Goal: Use online tool/utility: Utilize a website feature to perform a specific function

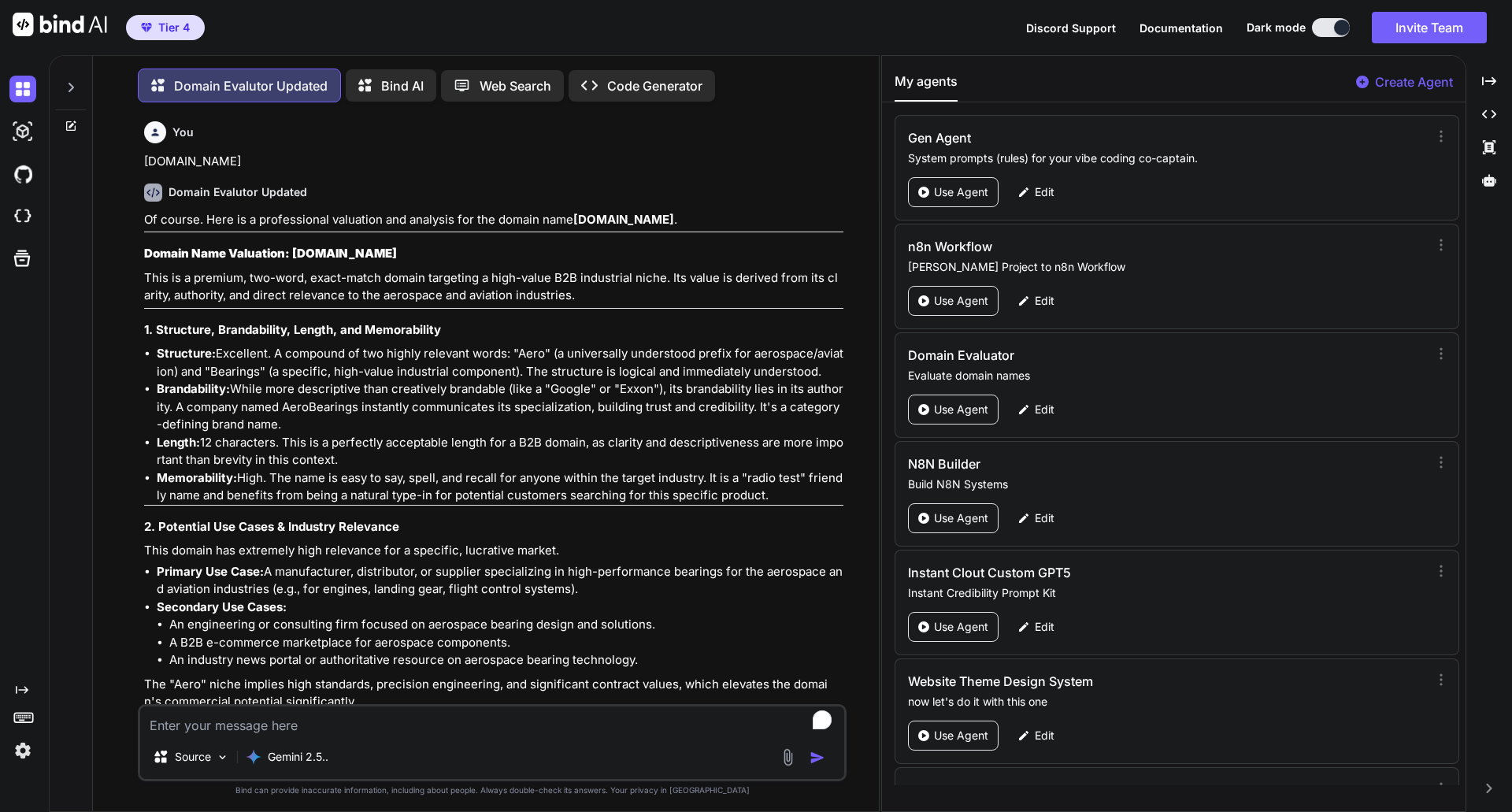
scroll to position [91, 0]
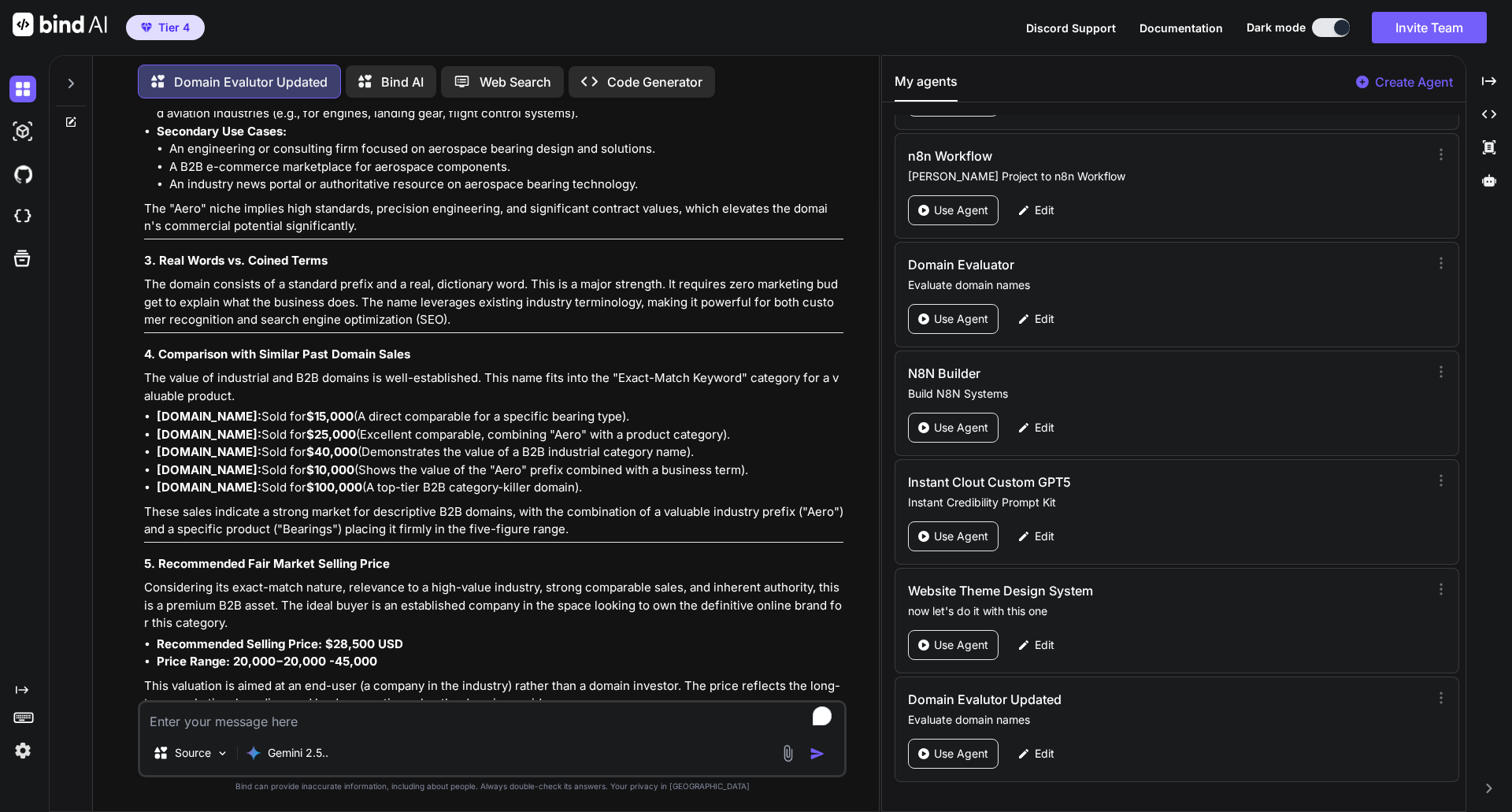
click at [520, 722] on textarea "To enrich screen reader interactions, please activate Accessibility in Grammarl…" at bounding box center [493, 716] width 704 height 28
type textarea "[DOMAIN_NAME]"
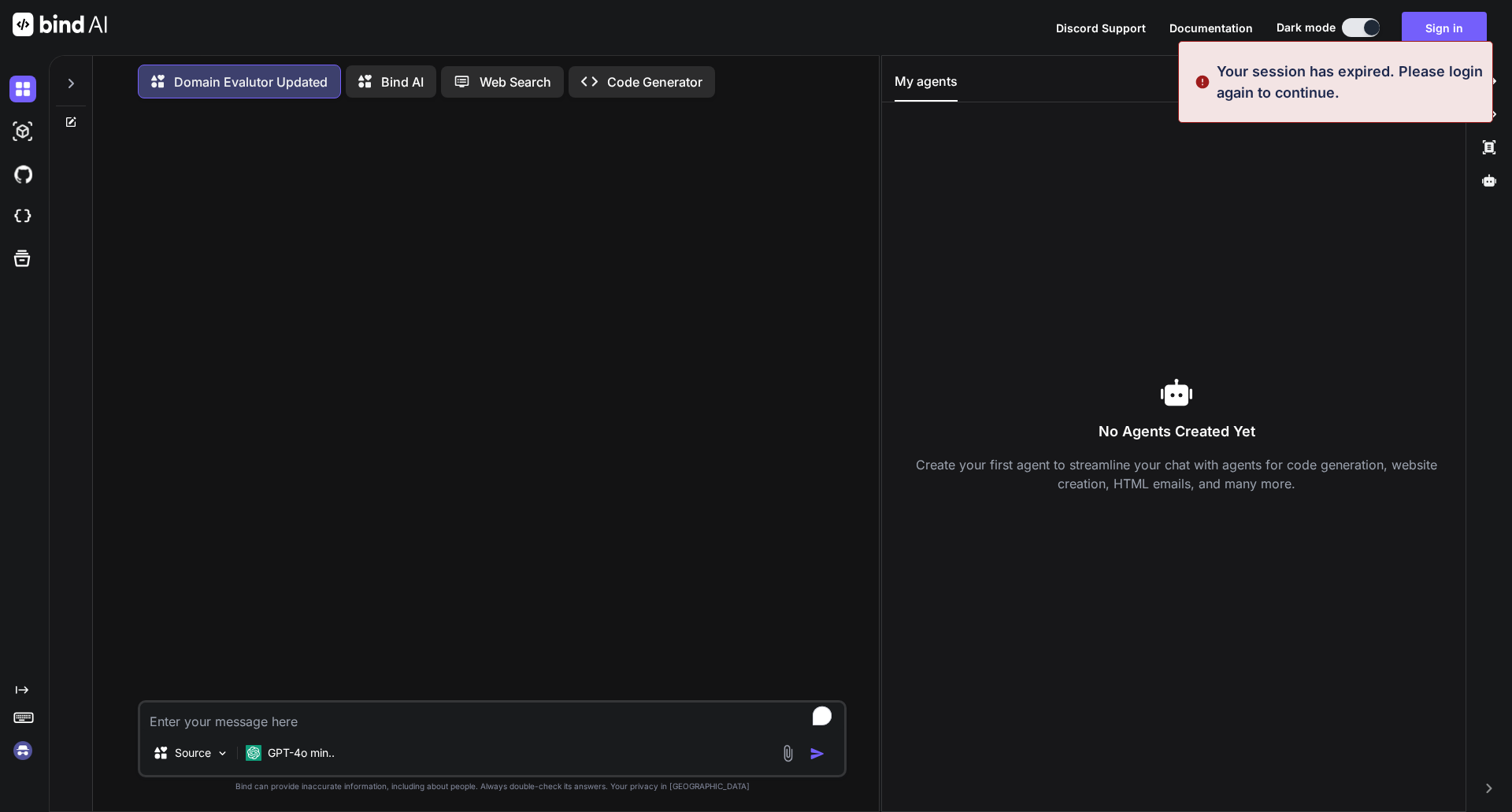
scroll to position [0, 0]
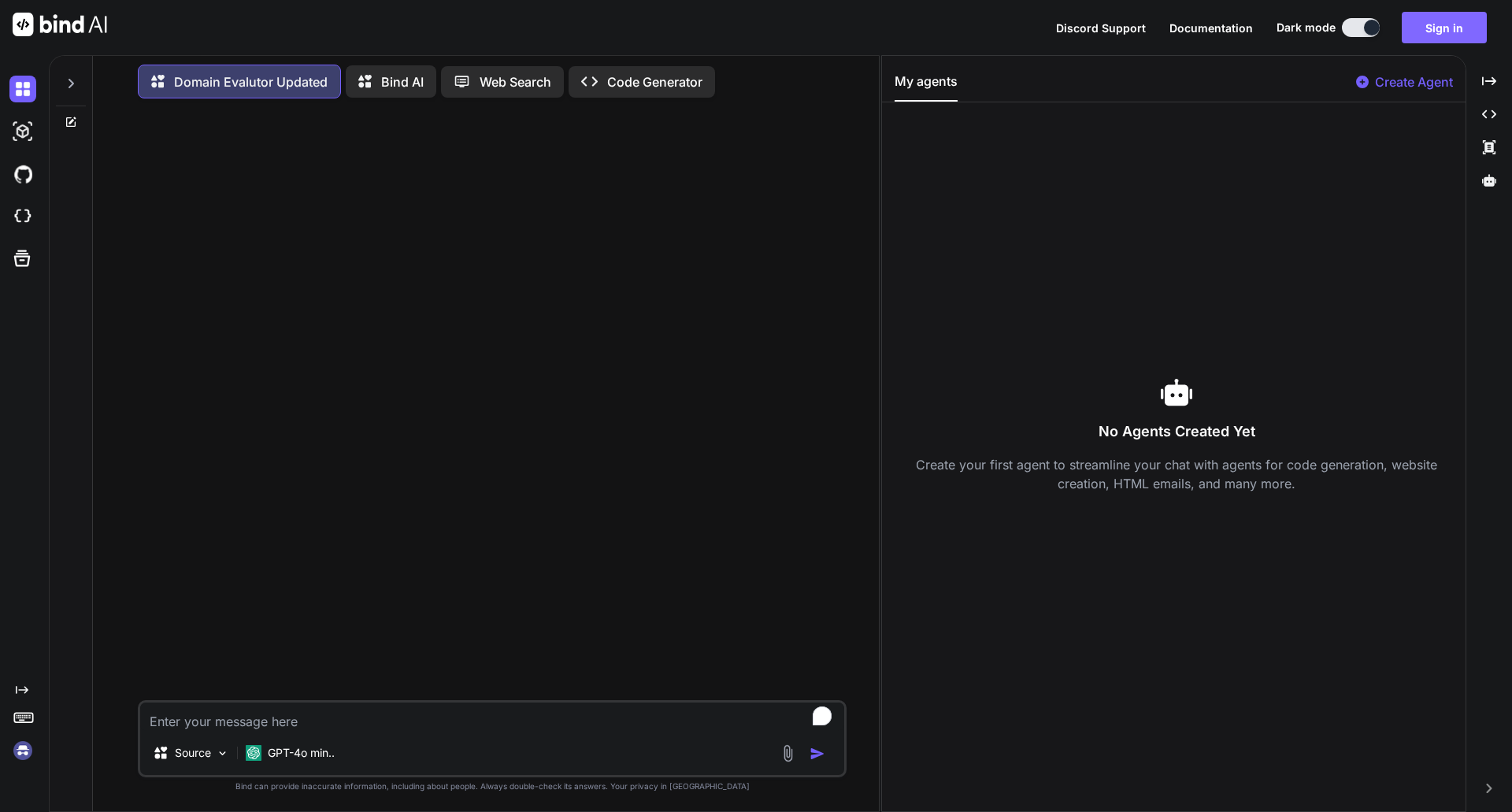
type textarea "[DOMAIN_NAME]"
click at [1445, 33] on button "Sign in" at bounding box center [1444, 28] width 85 height 32
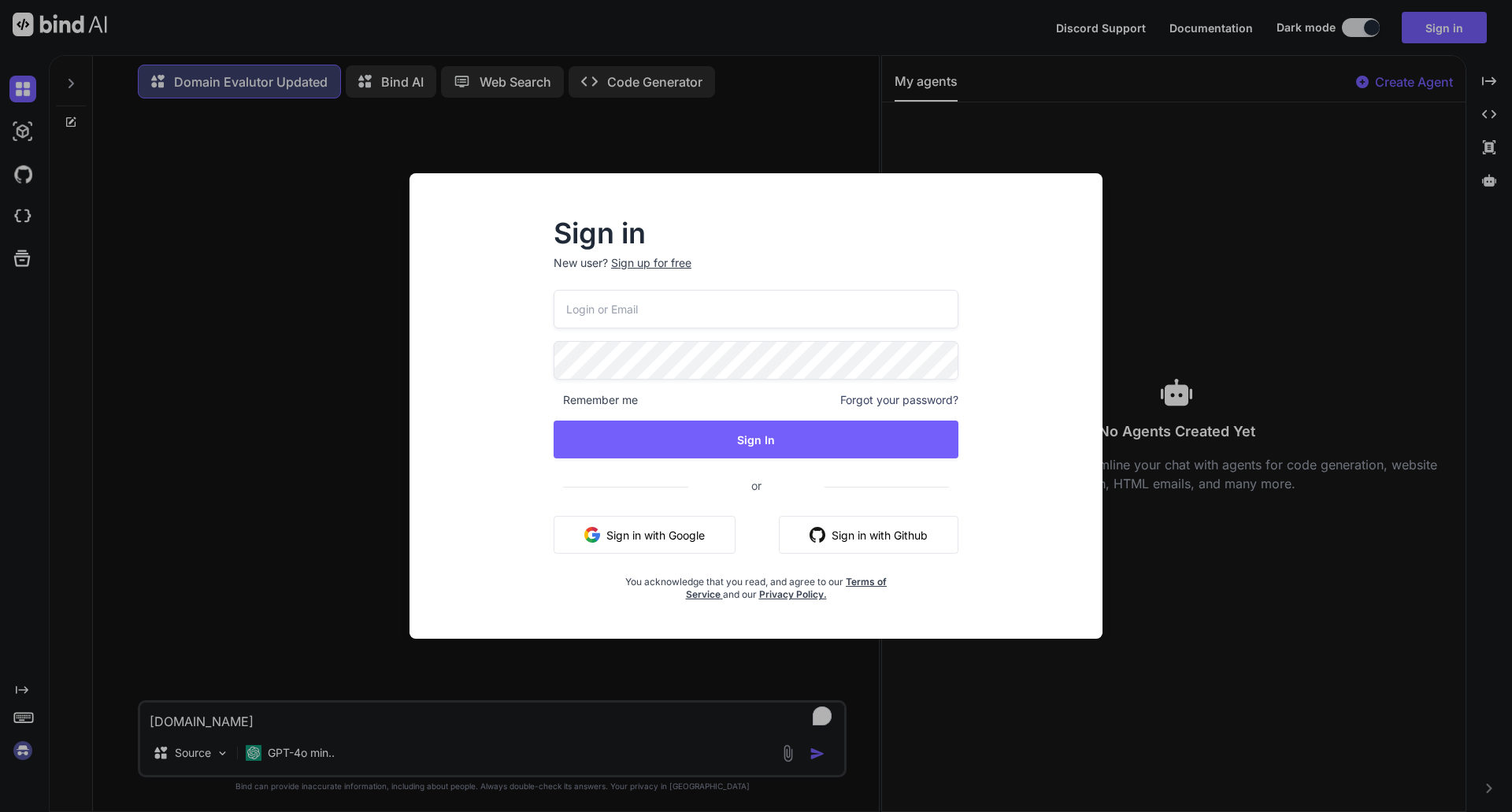
type input "kosyoikeh@gmail.com"
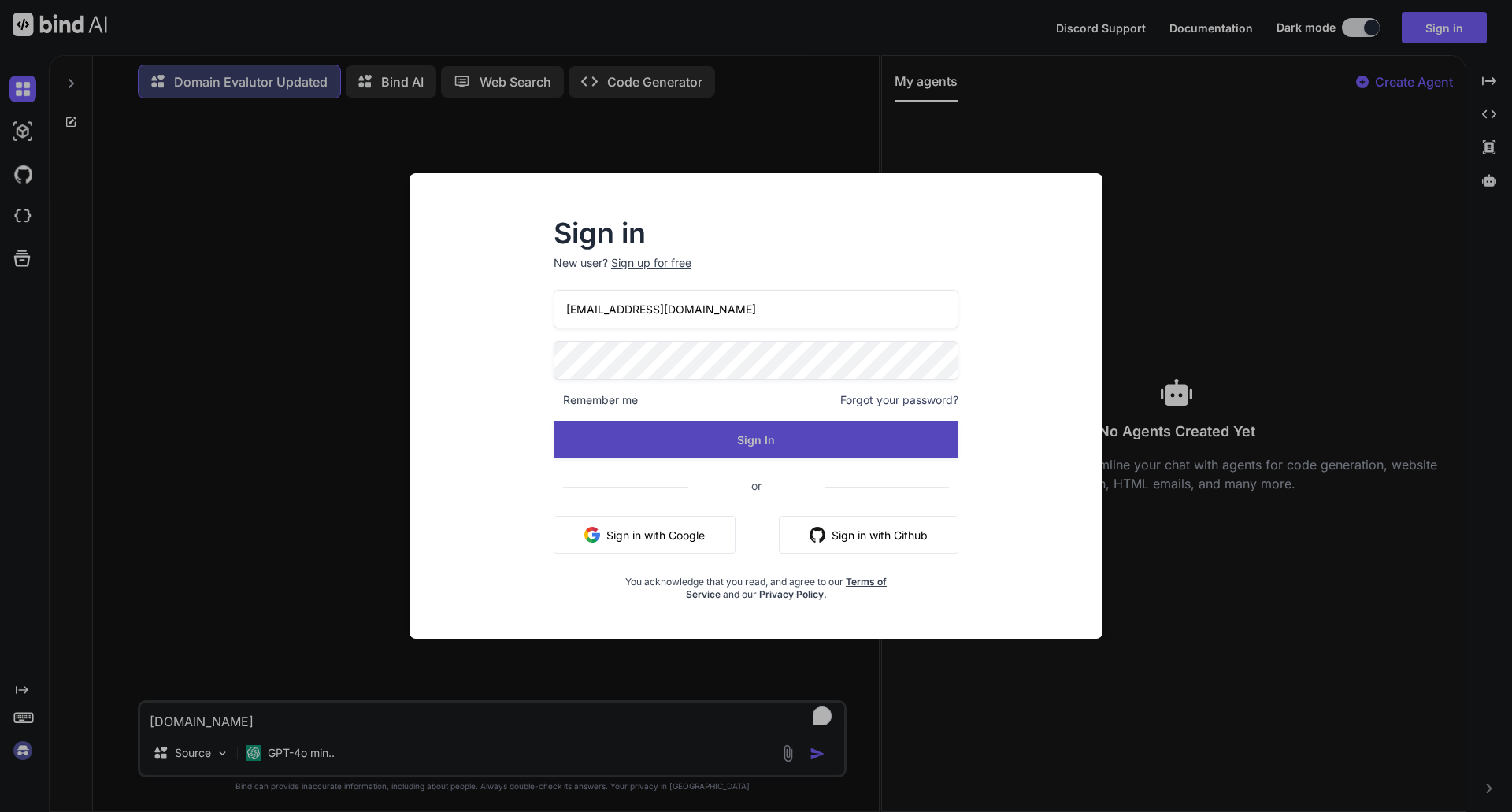
click at [747, 443] on button "Sign In" at bounding box center [756, 439] width 405 height 37
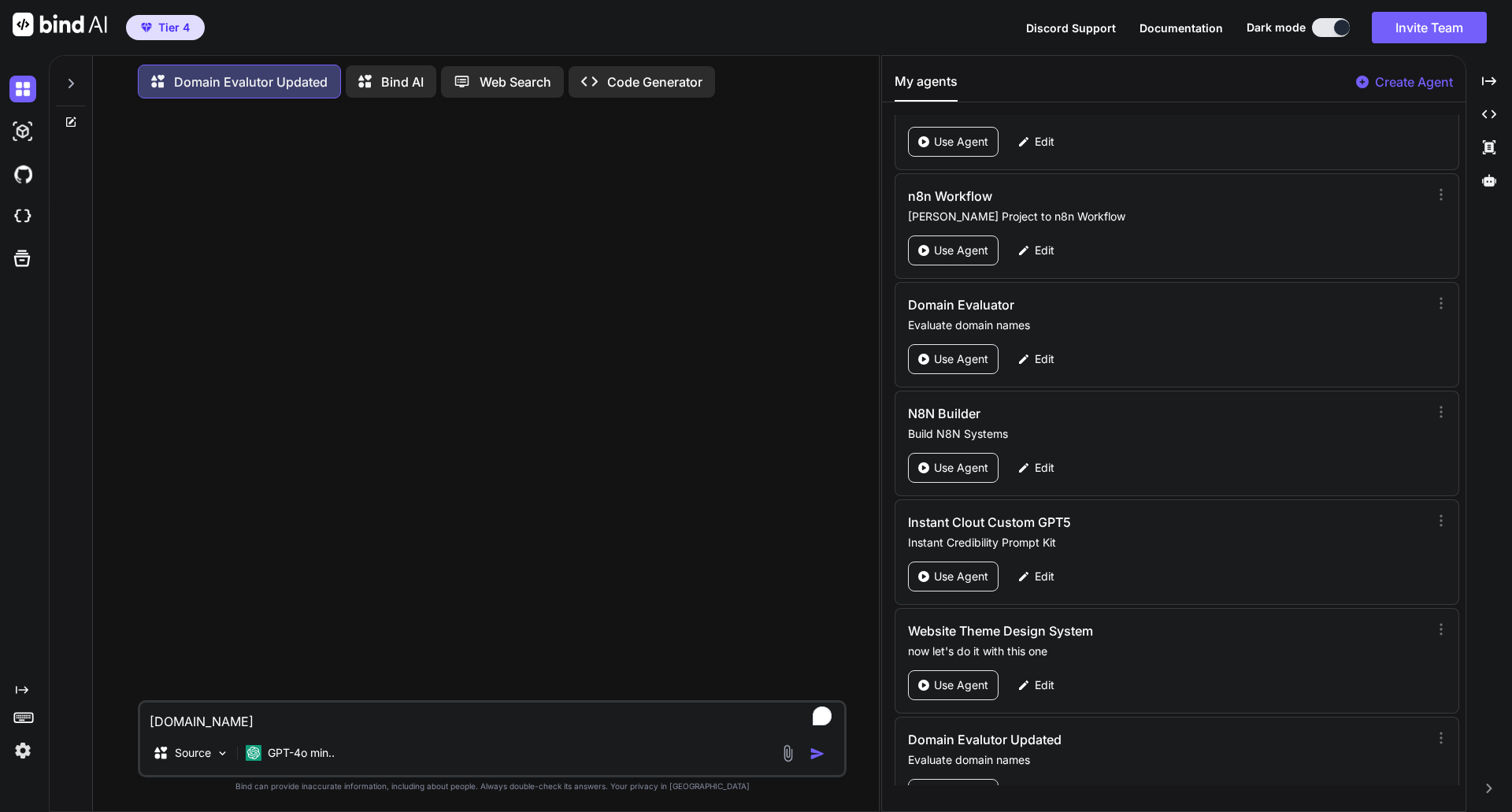
scroll to position [91, 0]
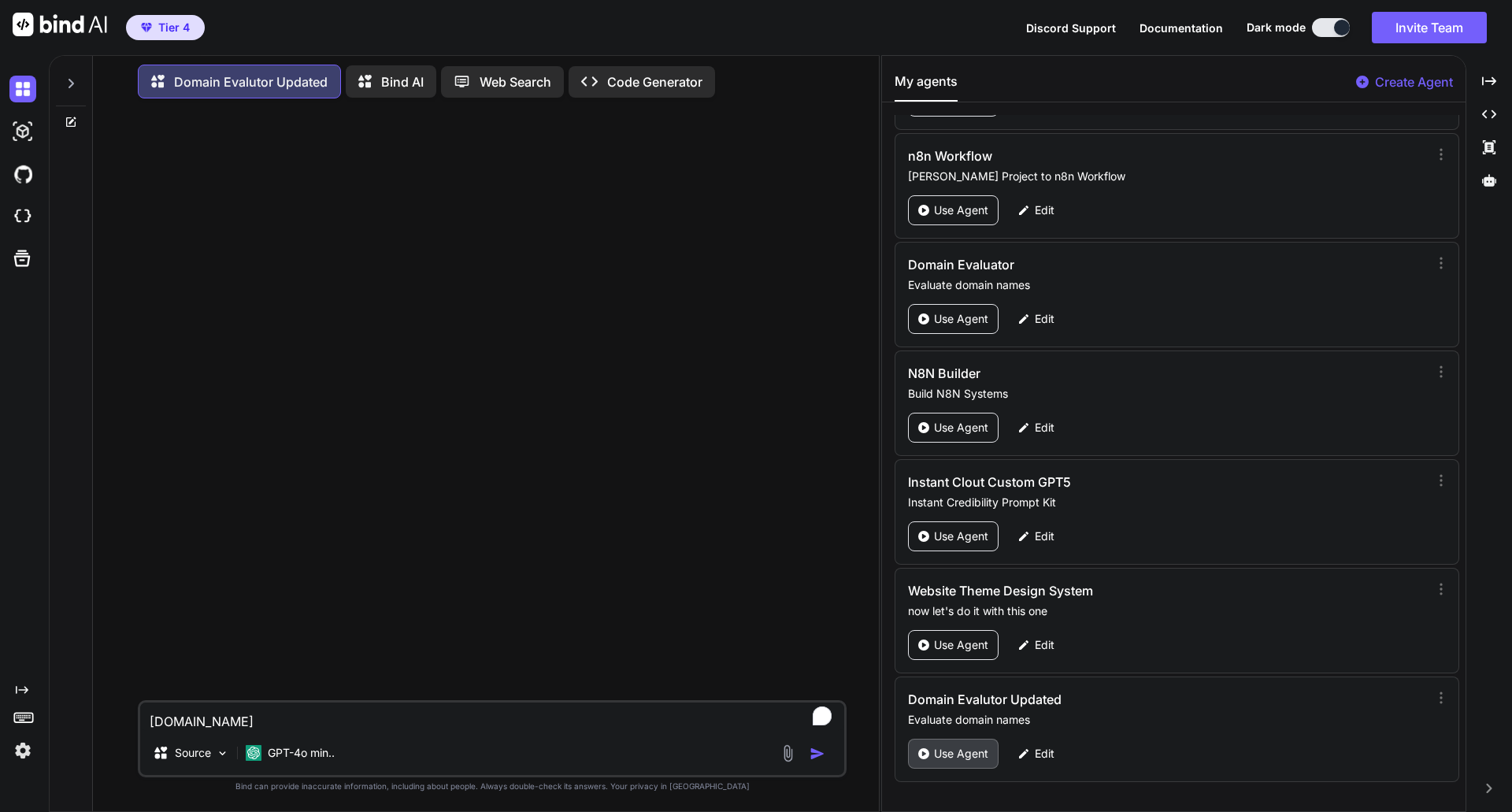
click at [963, 760] on p "Use Agent" at bounding box center [961, 753] width 54 height 16
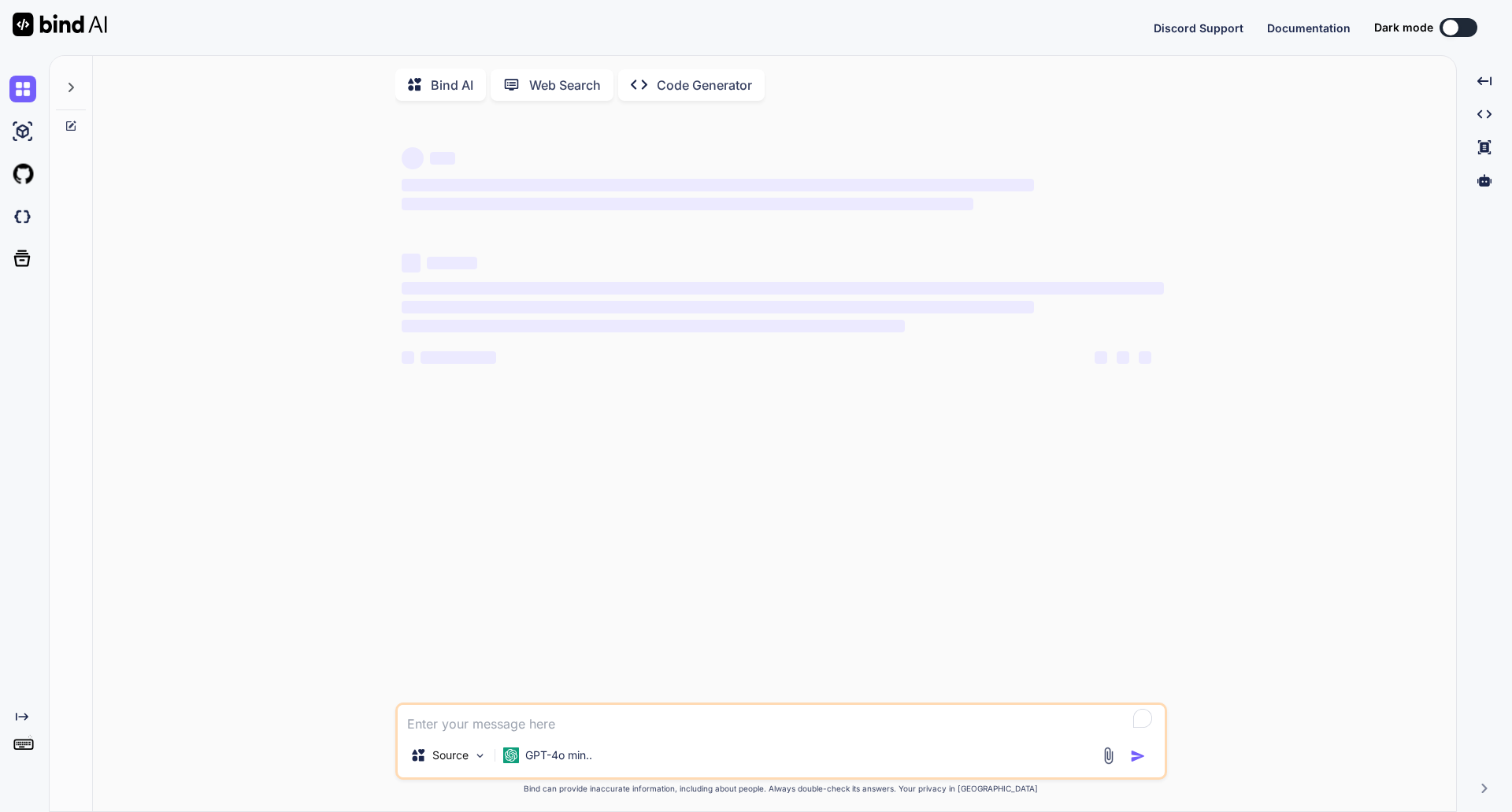
type textarea "x"
type textarea "[DOMAIN_NAME]"
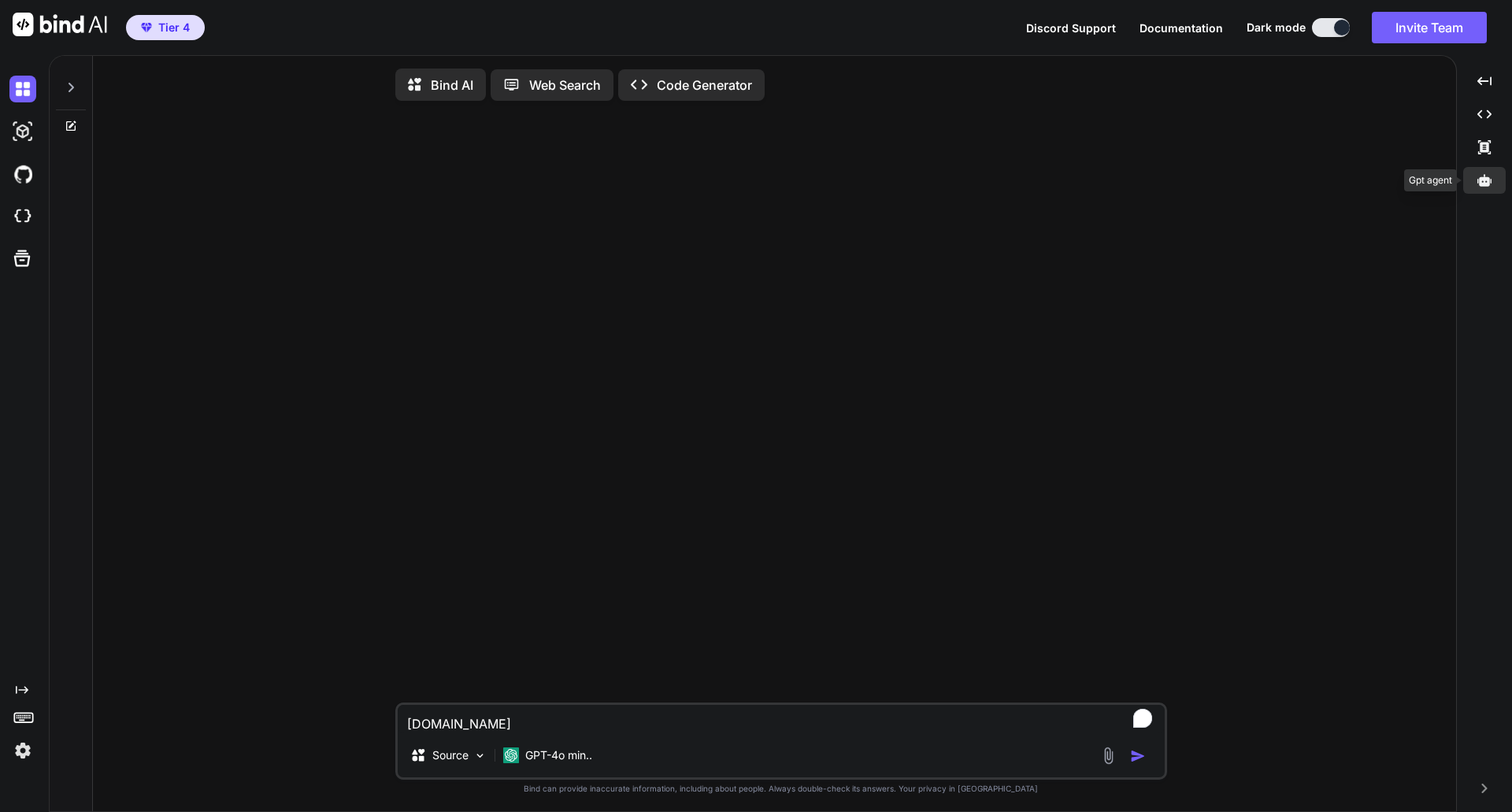
click at [1482, 188] on div at bounding box center [1484, 180] width 42 height 27
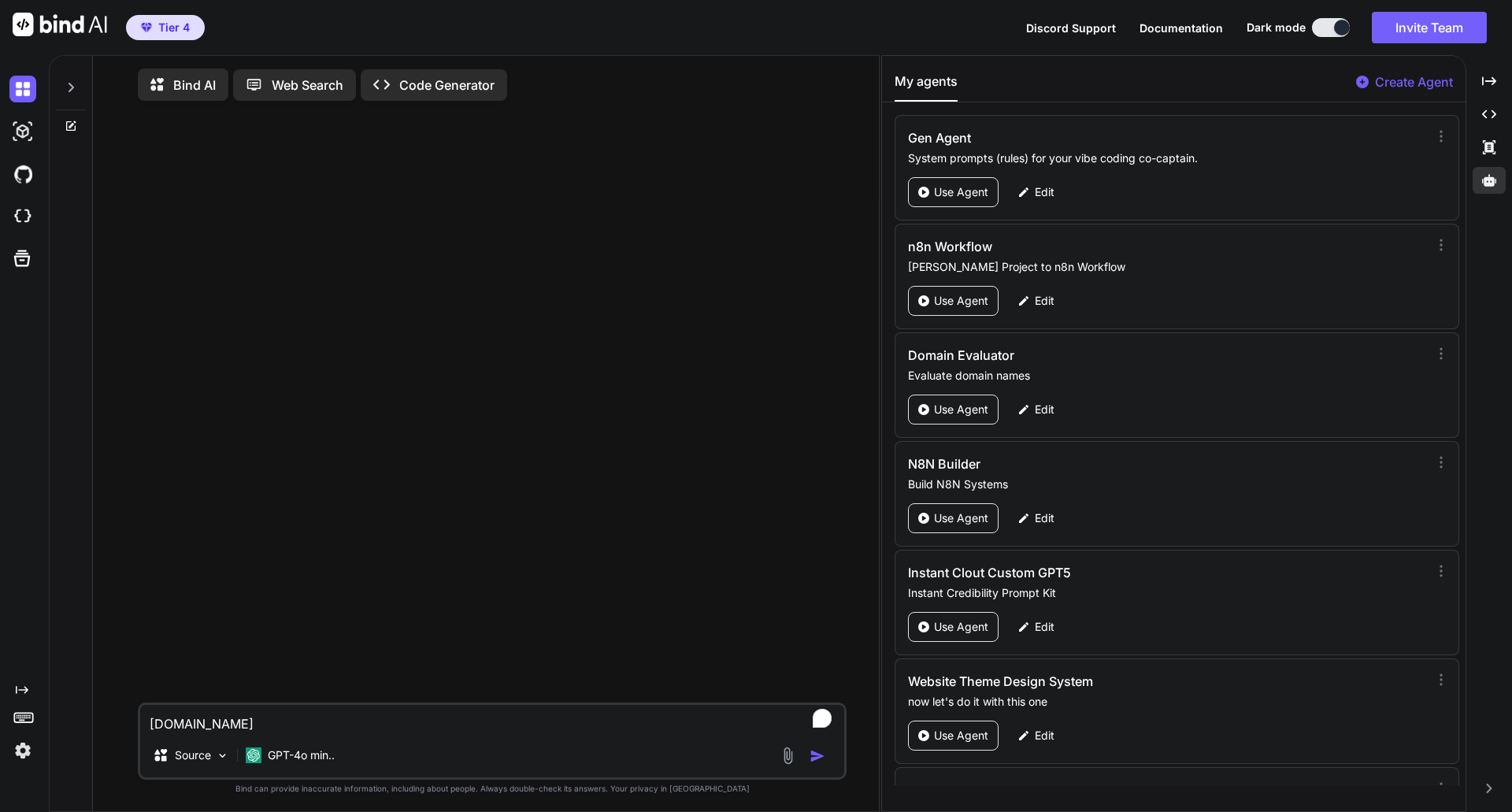
scroll to position [91, 0]
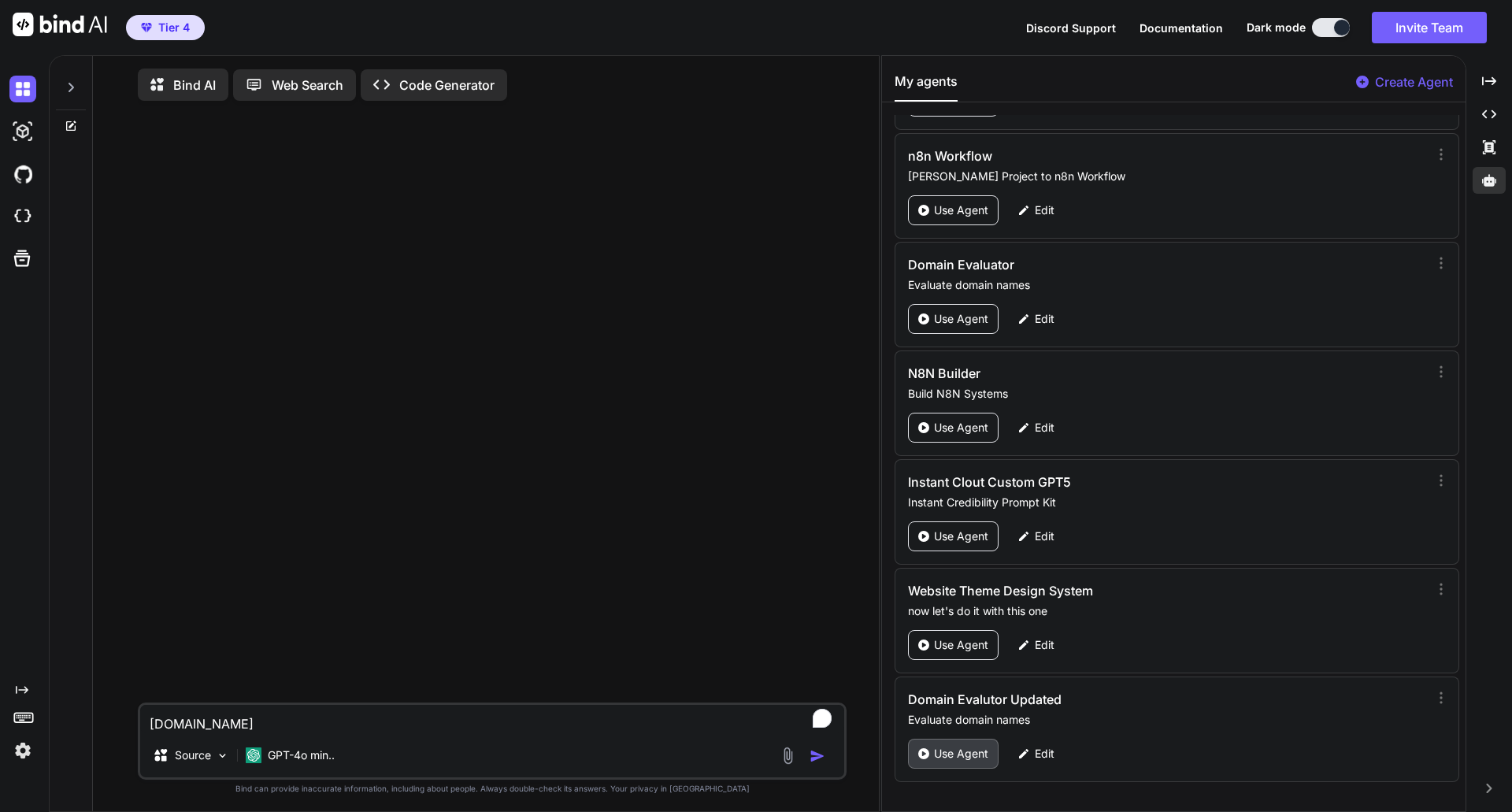
click at [932, 748] on div "Use Agent" at bounding box center [953, 754] width 91 height 30
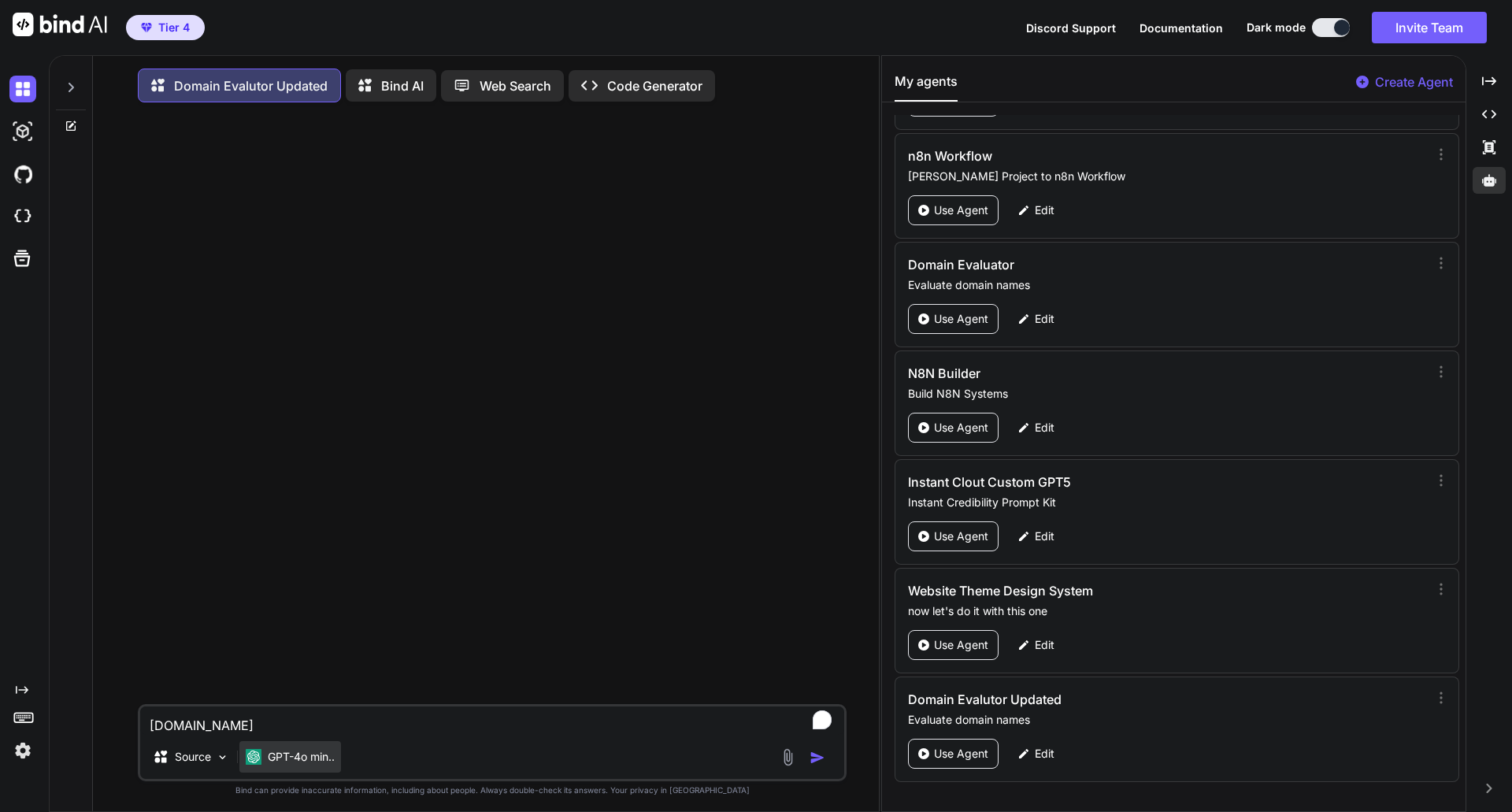
click at [290, 758] on p "GPT-4o min.." at bounding box center [301, 757] width 67 height 16
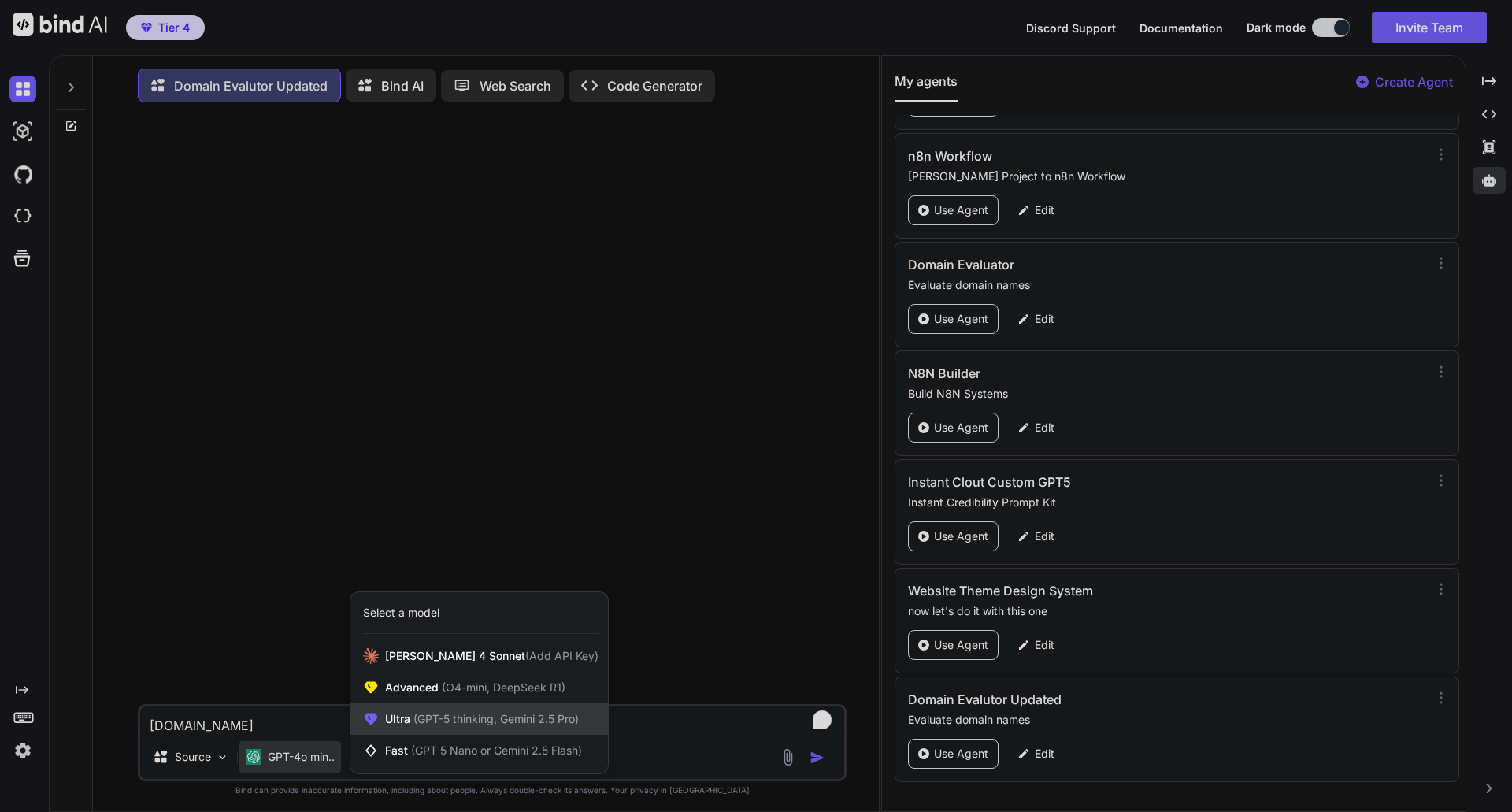
click at [439, 713] on div "Ultra (GPT-5 thinking, Gemini 2.5 Pro)" at bounding box center [479, 719] width 258 height 32
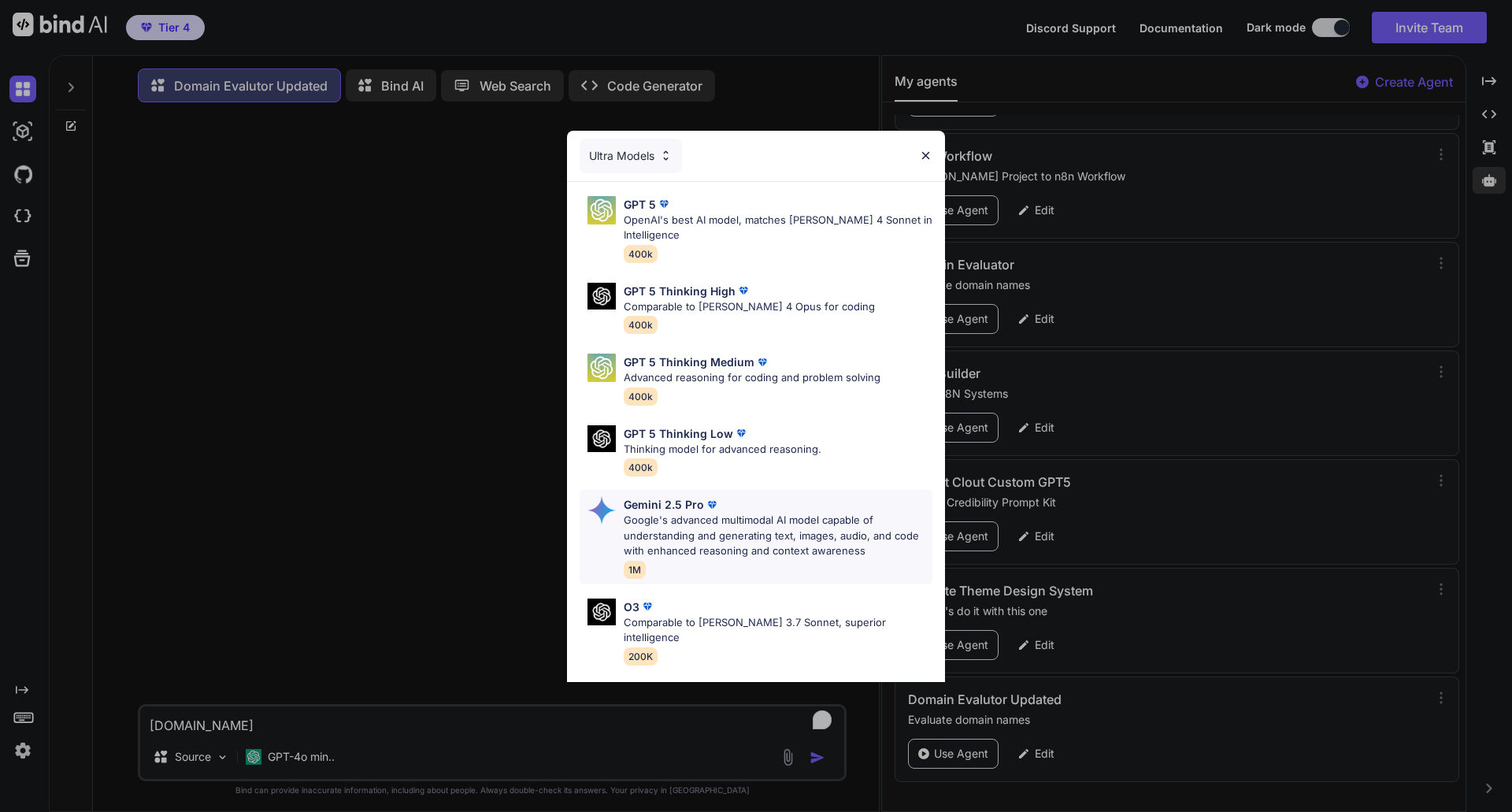
click at [689, 521] on p "Google's advanced multimodal AI model capable of understanding and generating t…" at bounding box center [778, 536] width 309 height 47
type textarea "x"
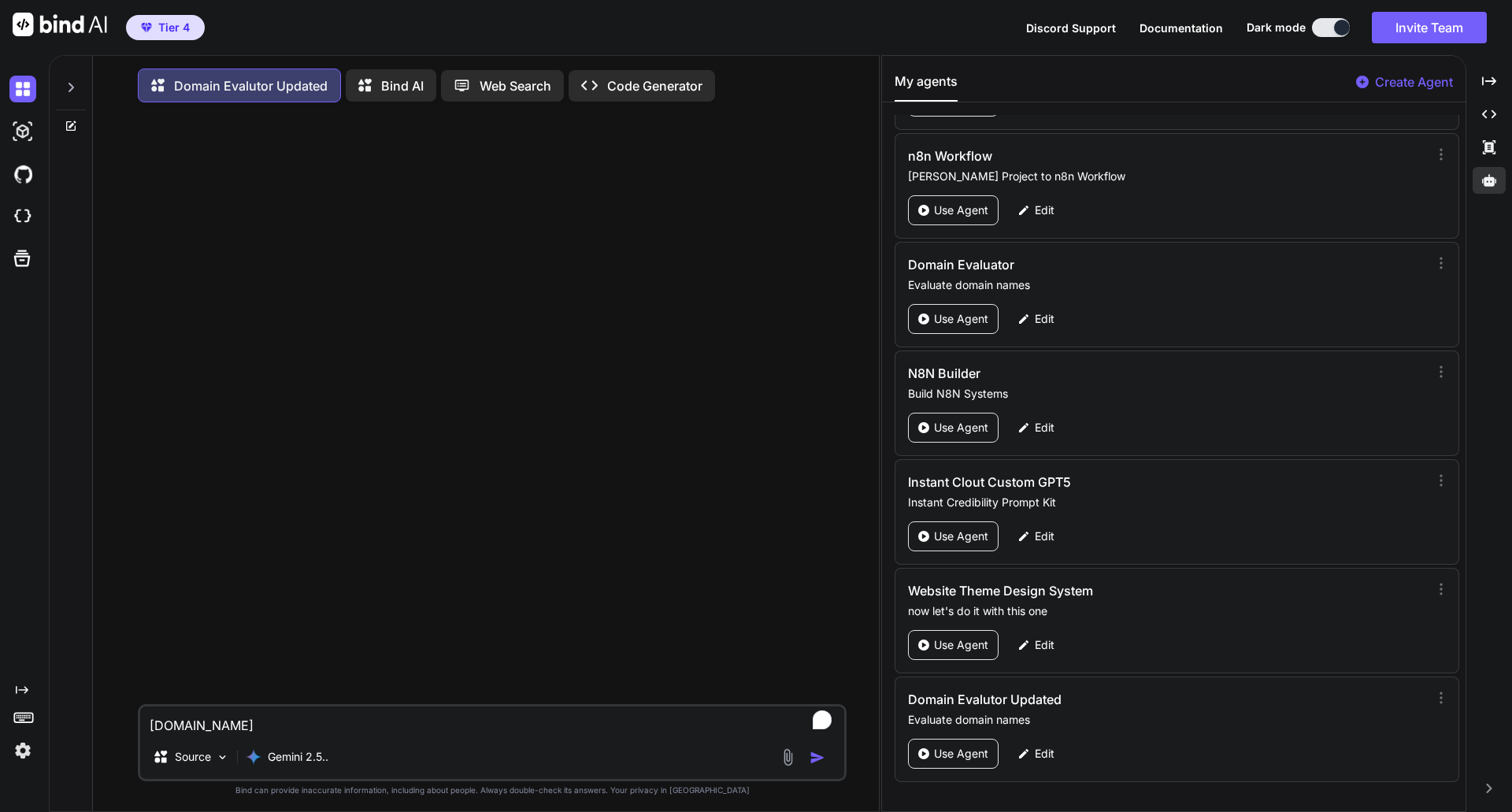
click at [156, 729] on textarea "[DOMAIN_NAME]" at bounding box center [493, 720] width 704 height 28
type textarea "[DOMAIN_NAME]"
type textarea "x"
type textarea "[DOMAIN_NAME]"
type textarea "x"
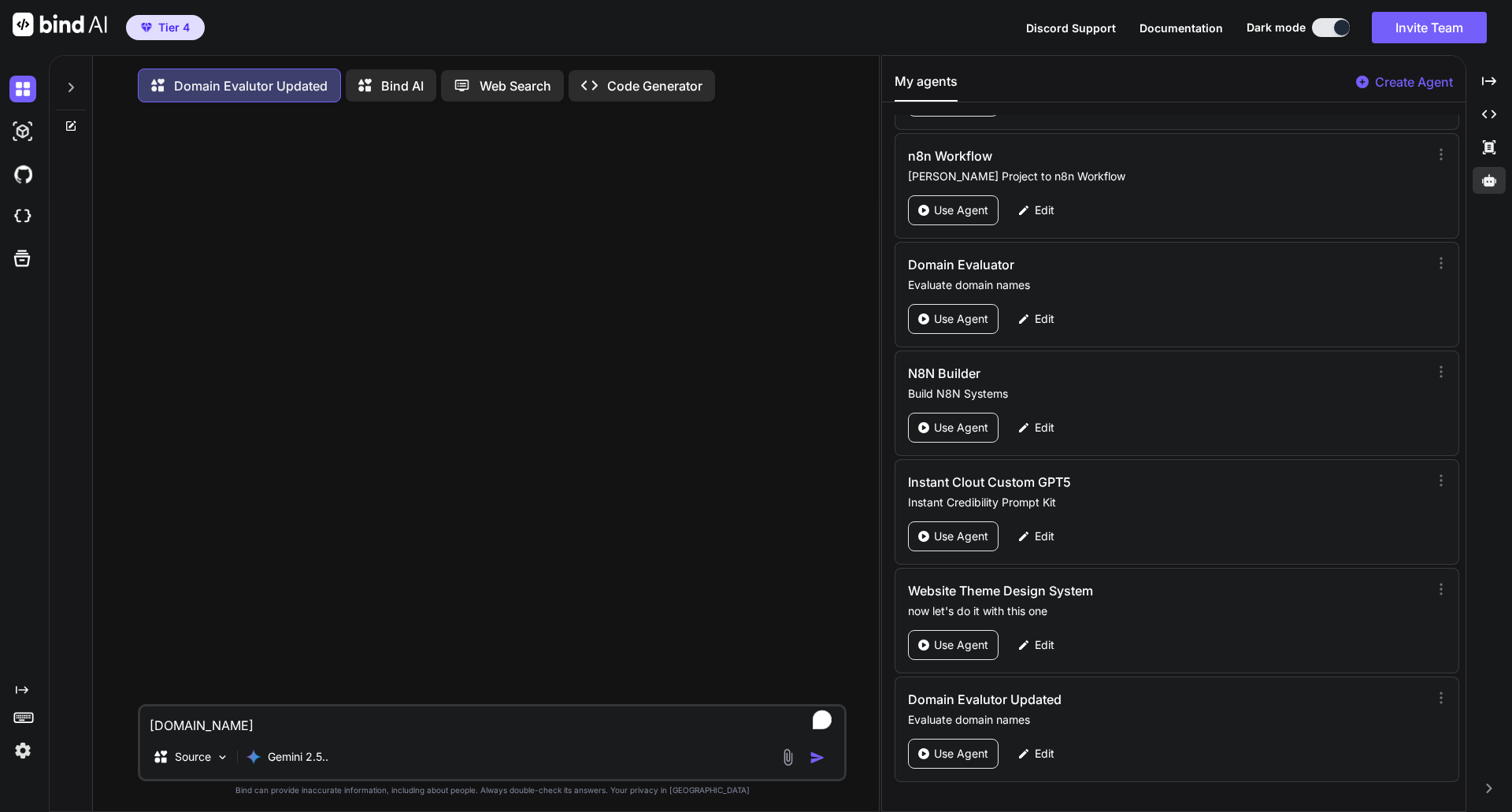
click at [181, 730] on textarea "[DOMAIN_NAME]" at bounding box center [493, 720] width 704 height 28
type textarea "[DOMAIN_NAME]"
type textarea "x"
type textarea "[DOMAIN_NAME]"
type textarea "x"
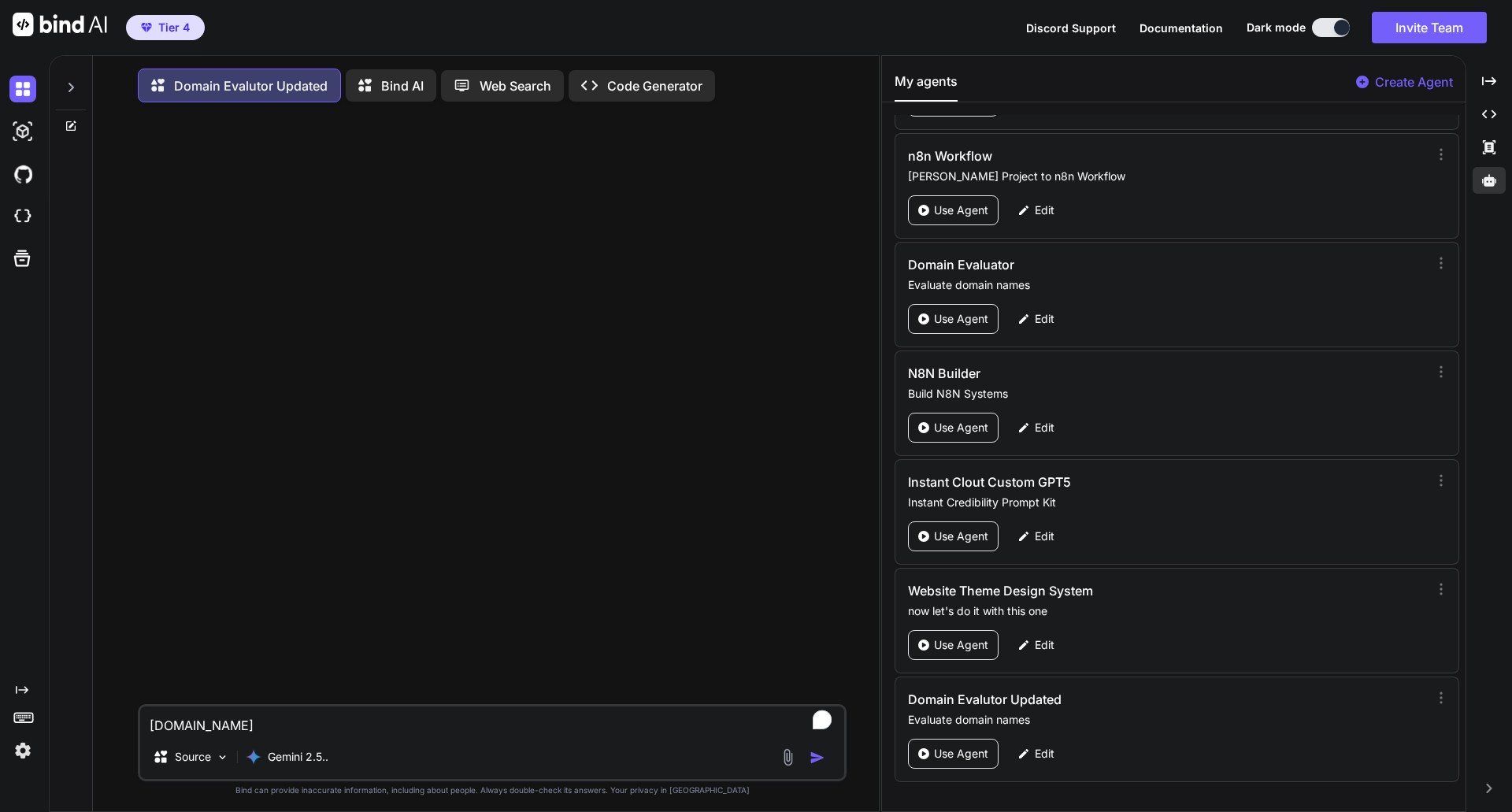
click at [452, 732] on textarea "[DOMAIN_NAME]" at bounding box center [493, 720] width 704 height 28
type textarea "[DOMAIN_NAME]"
click at [815, 765] on img "button" at bounding box center [817, 757] width 16 height 16
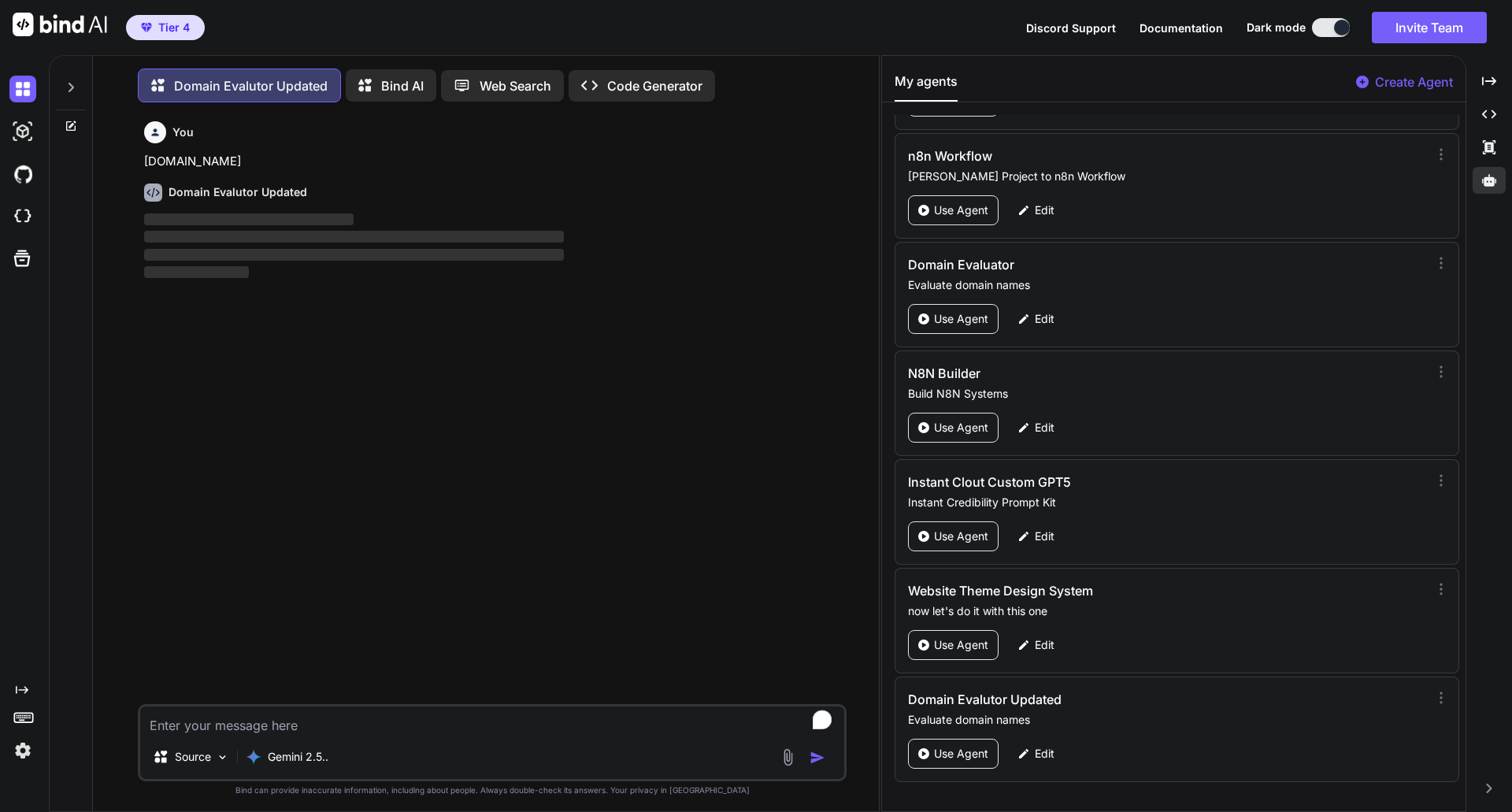
scroll to position [7, 0]
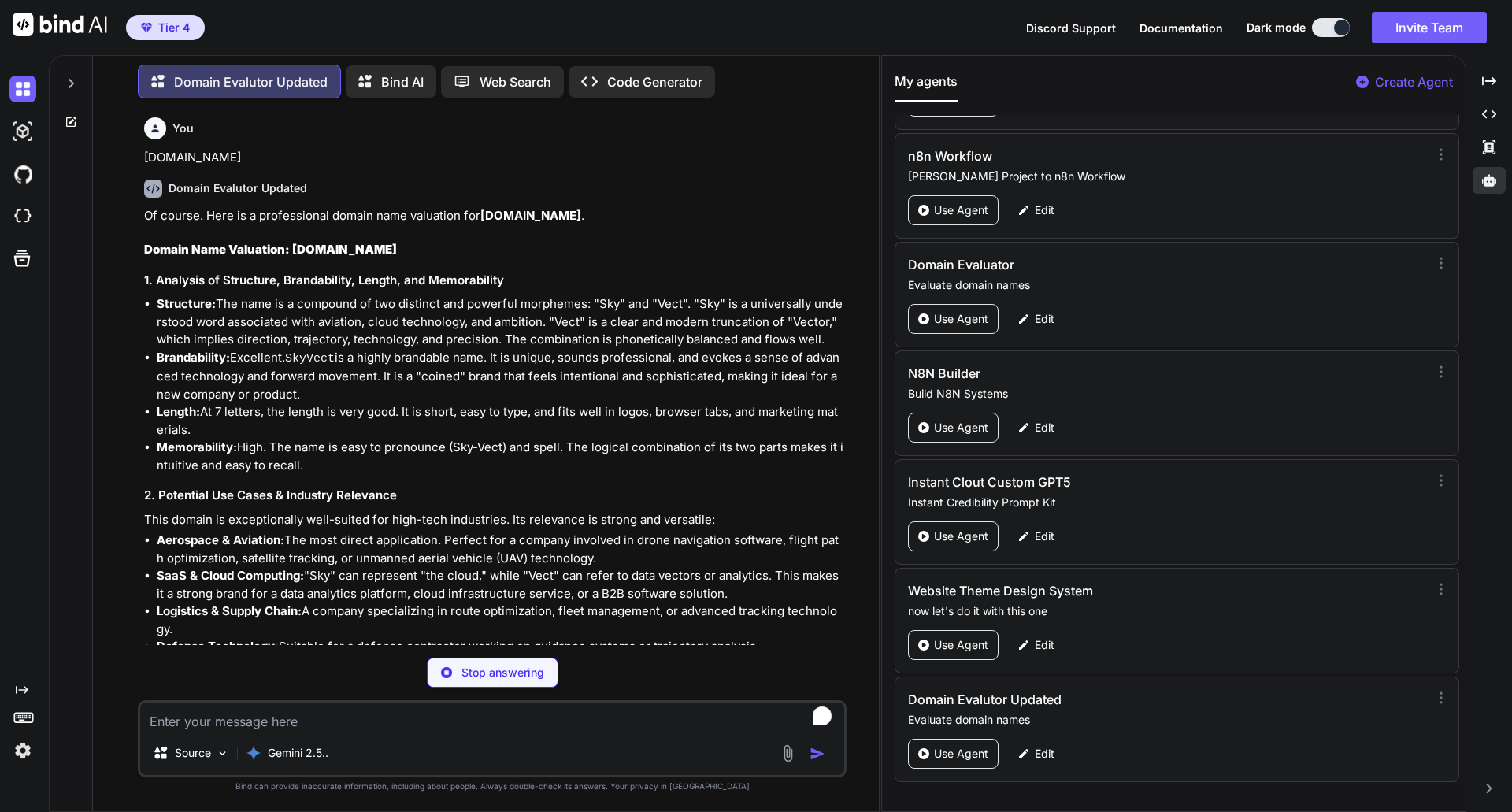
click at [518, 359] on li "Brandability: Excellent. SkyVect is a highly brandable name. It is unique, soun…" at bounding box center [499, 376] width 687 height 55
type textarea "x"
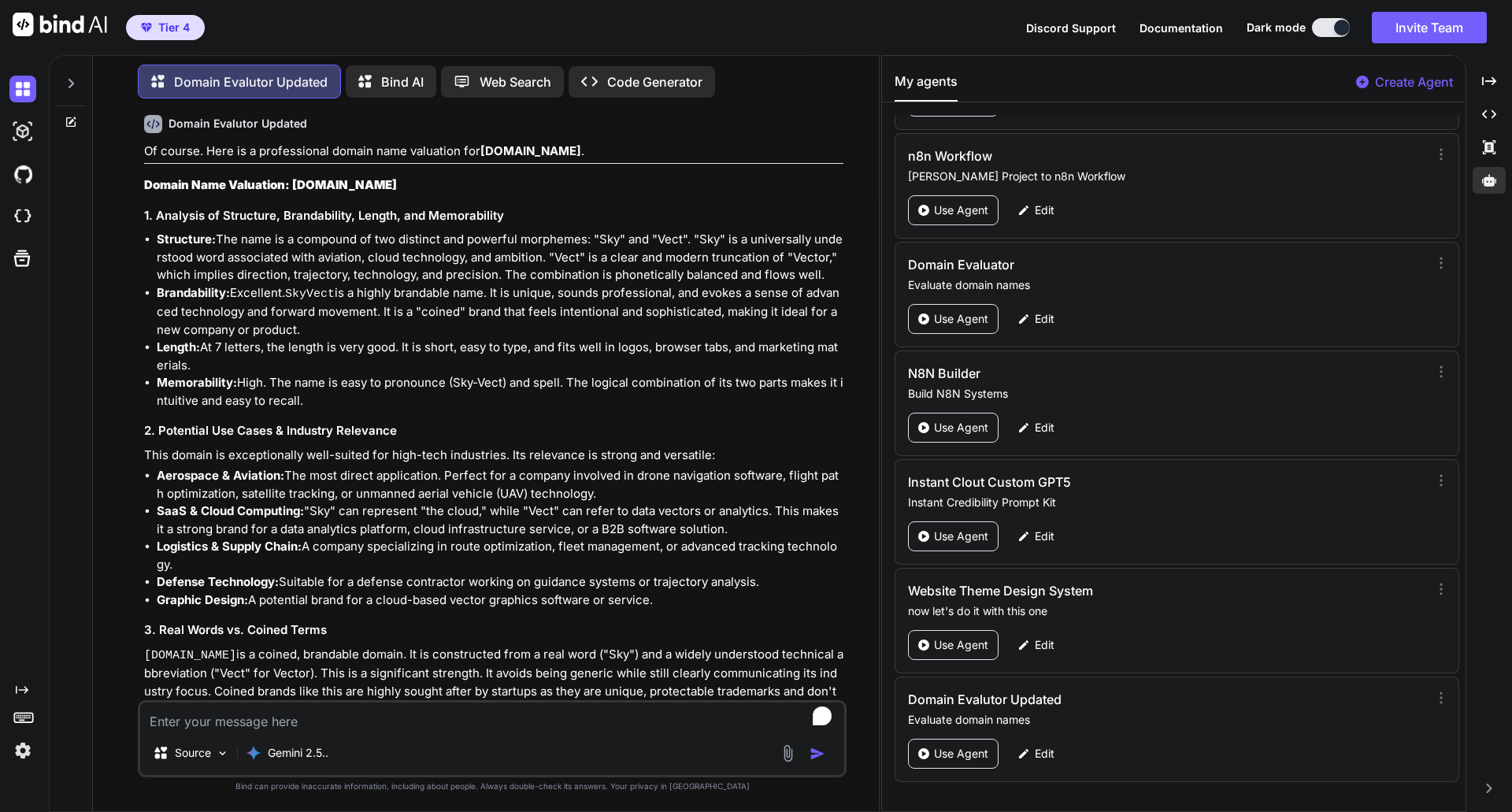
scroll to position [63, 0]
click at [244, 719] on textarea "To enrich screen reader interactions, please activate Accessibility in Grammarl…" at bounding box center [493, 716] width 704 height 28
type textarea "V"
type textarea "x"
type textarea "Ve"
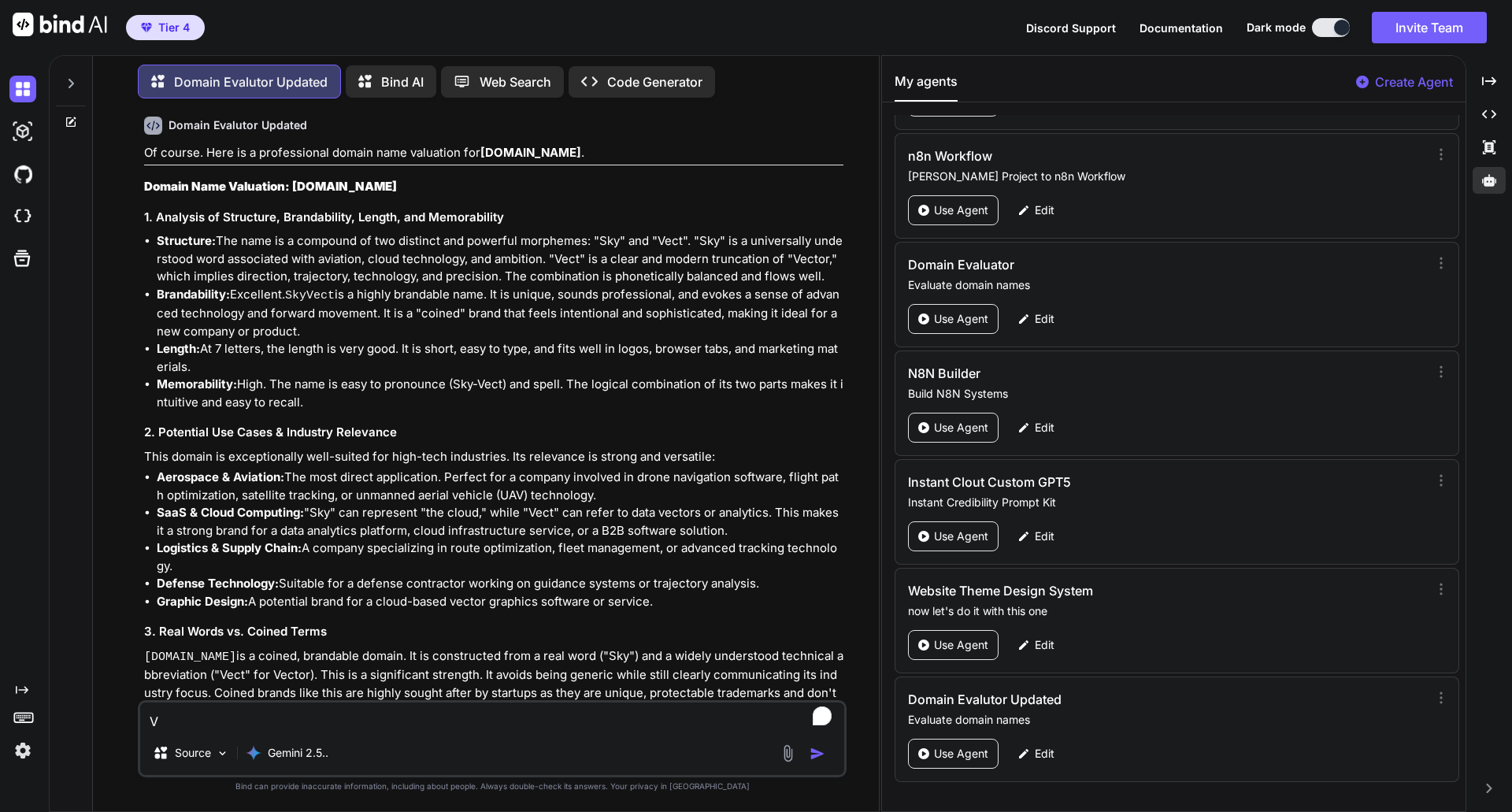
type textarea "x"
type textarea "Vec"
type textarea "x"
type textarea "Vect"
type textarea "x"
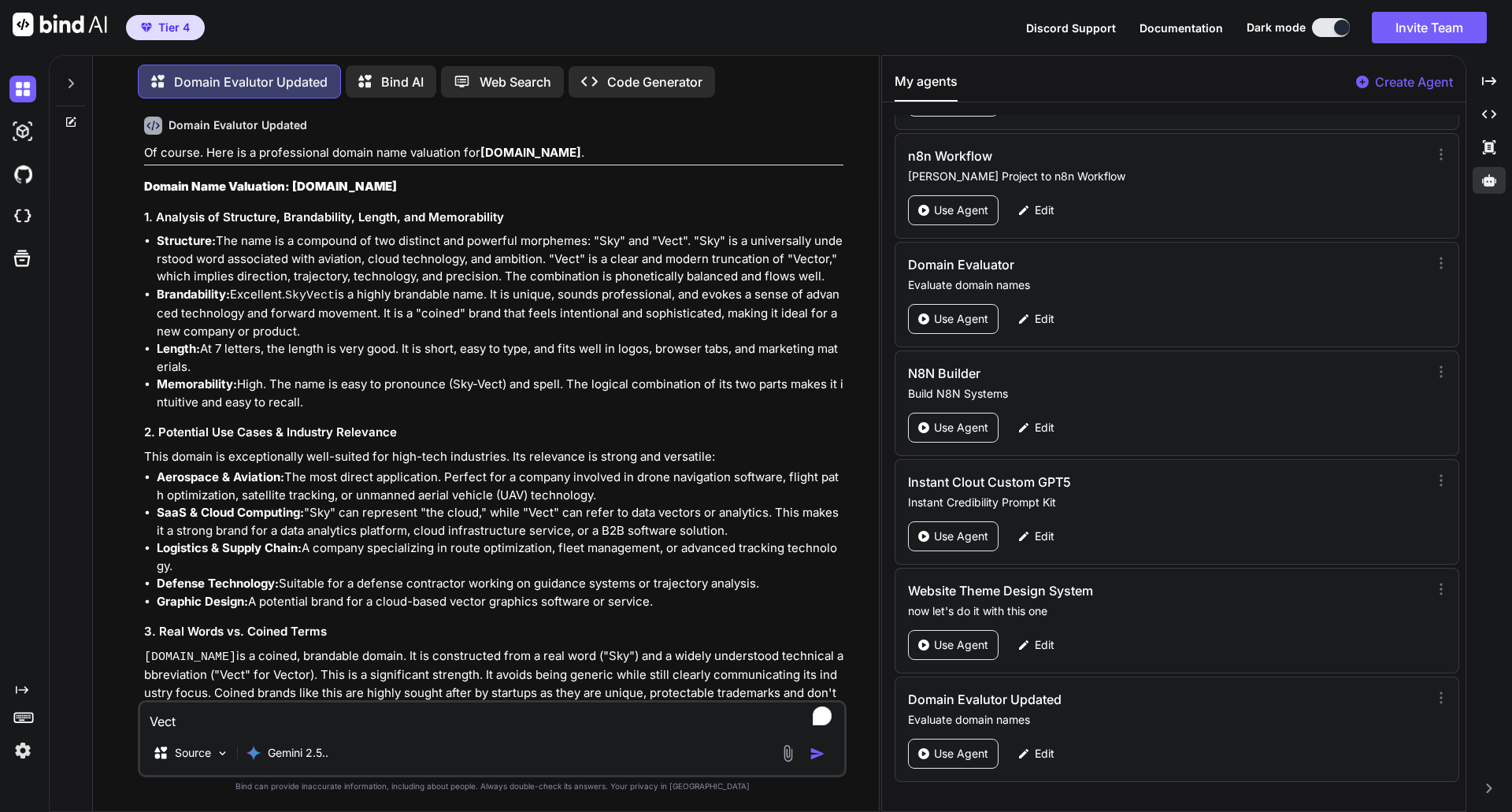
type textarea "VectB"
type textarea "x"
type textarea "VectBi"
type textarea "x"
type textarea "VectBit"
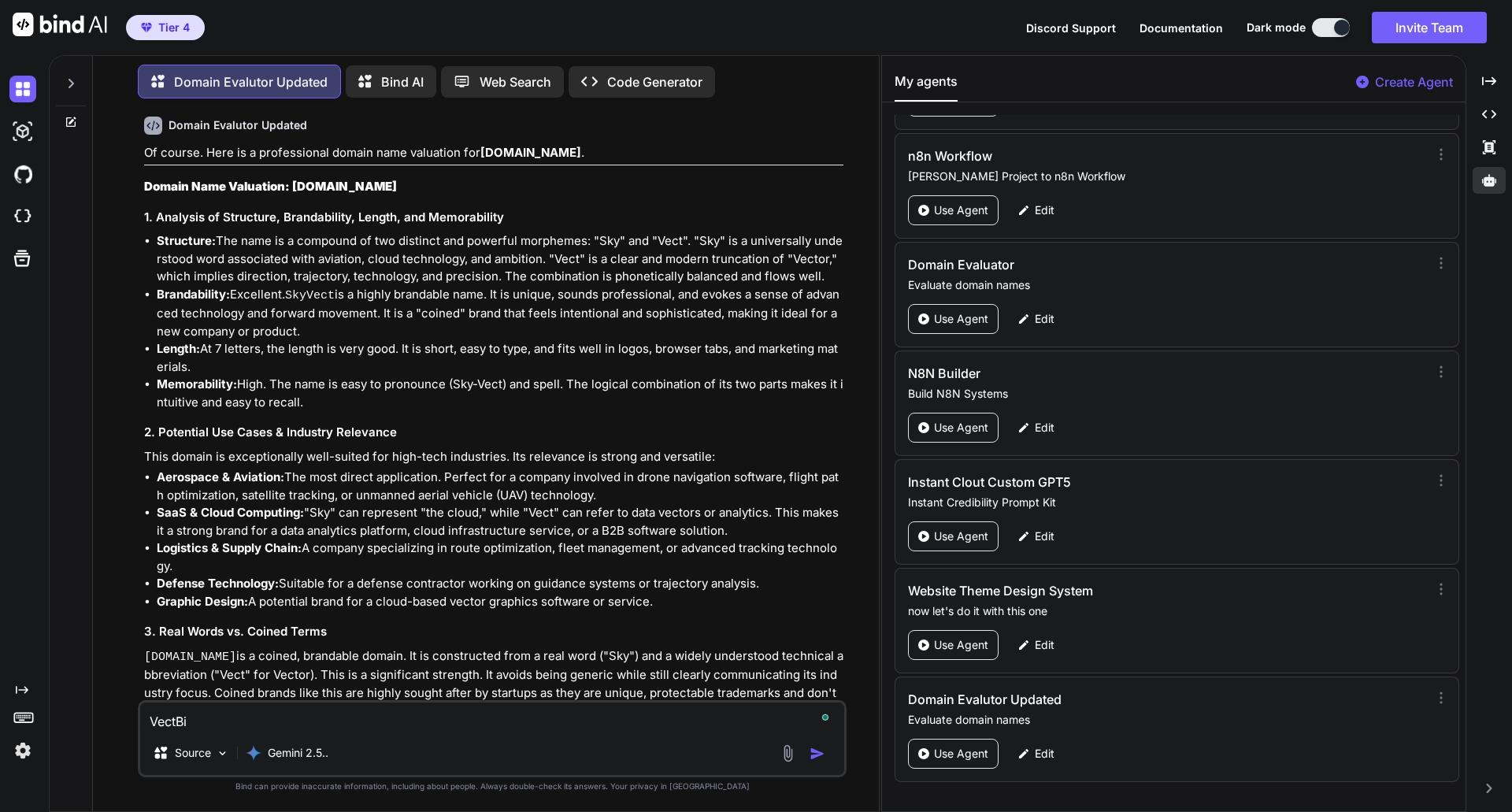
type textarea "x"
type textarea "VectBit."
type textarea "x"
type textarea "VectBit.c"
type textarea "x"
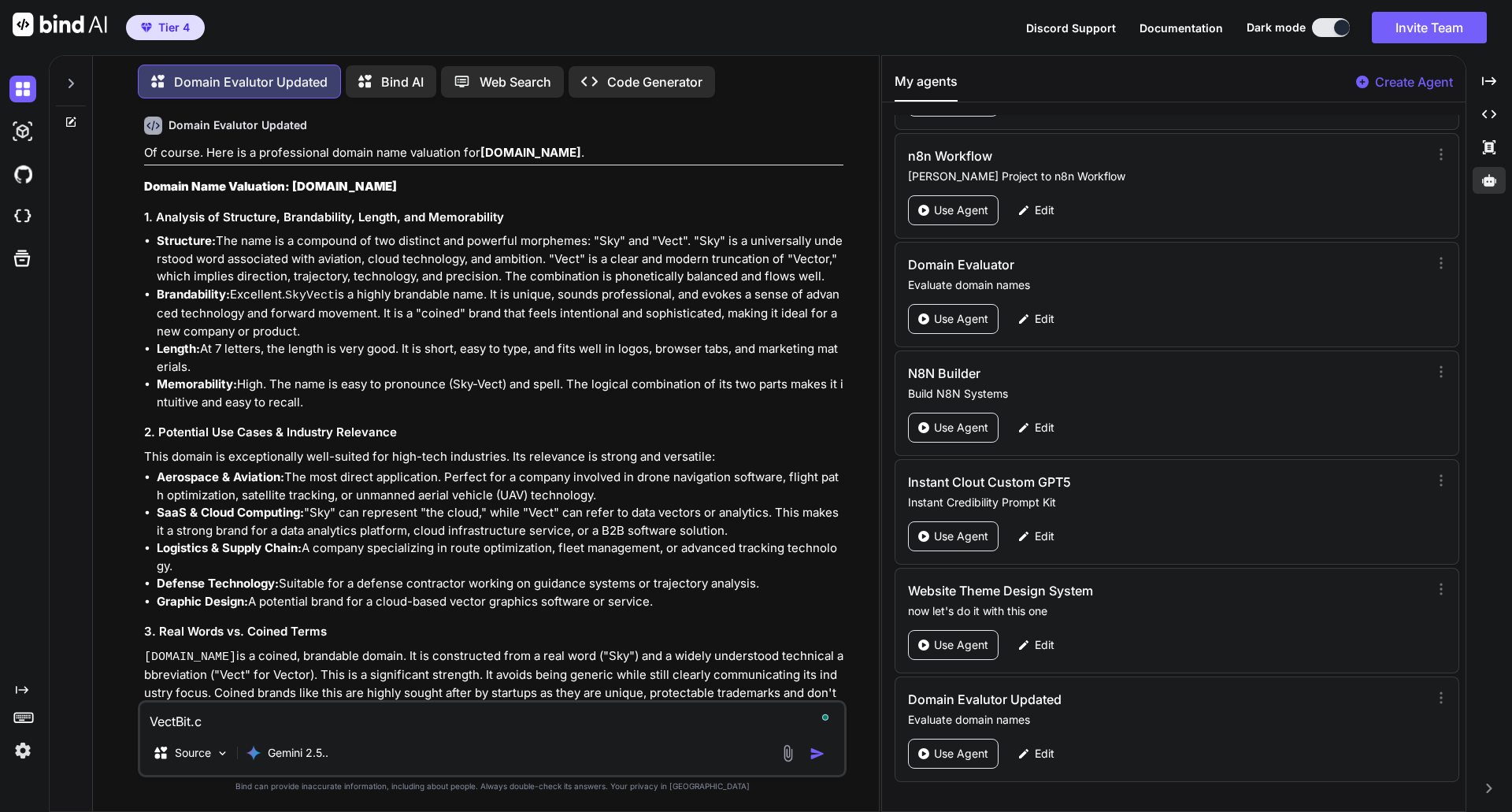
type textarea "[DOMAIN_NAME]"
type textarea "x"
type textarea "[DOMAIN_NAME]"
type textarea "x"
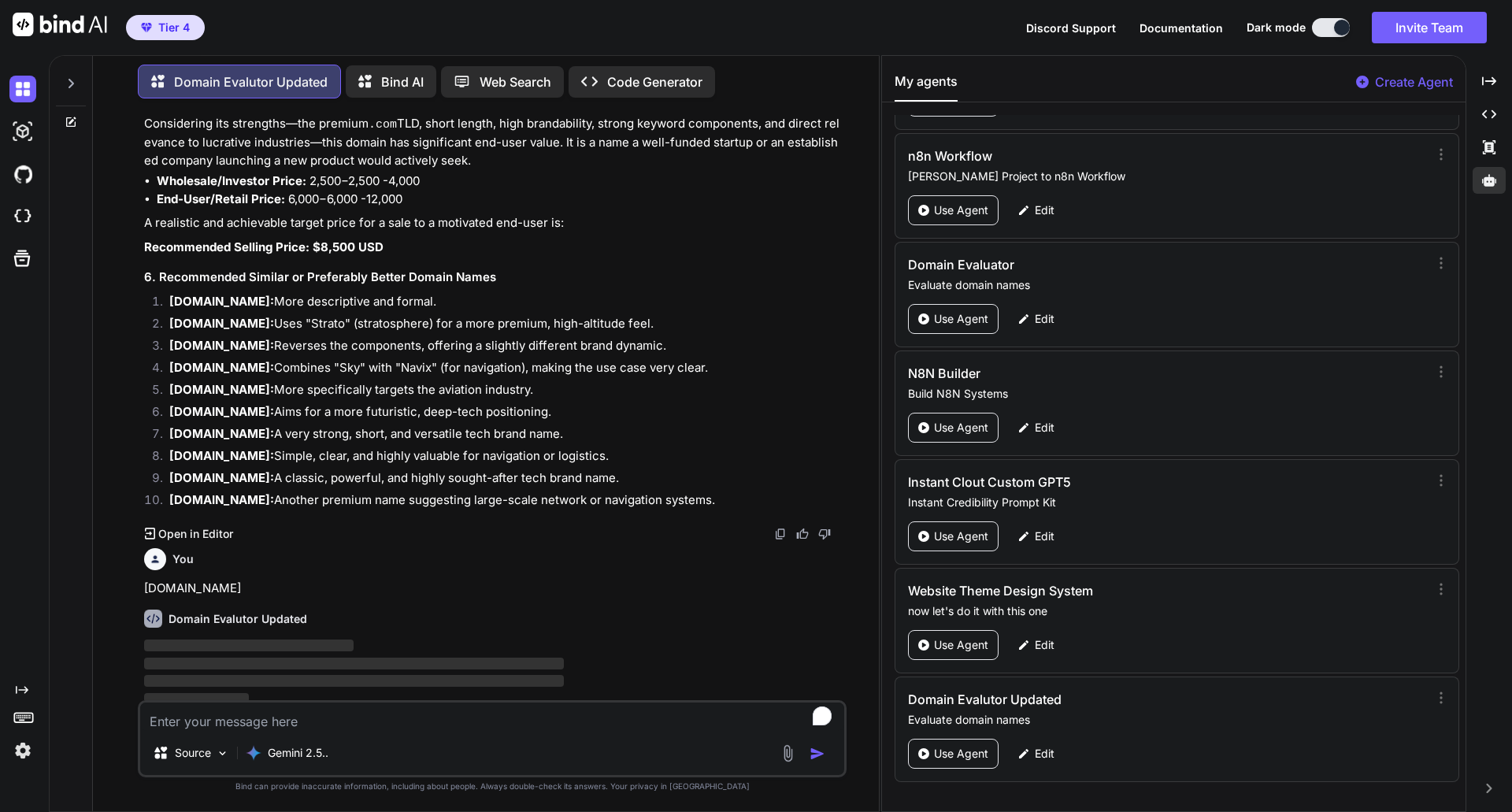
scroll to position [895, 0]
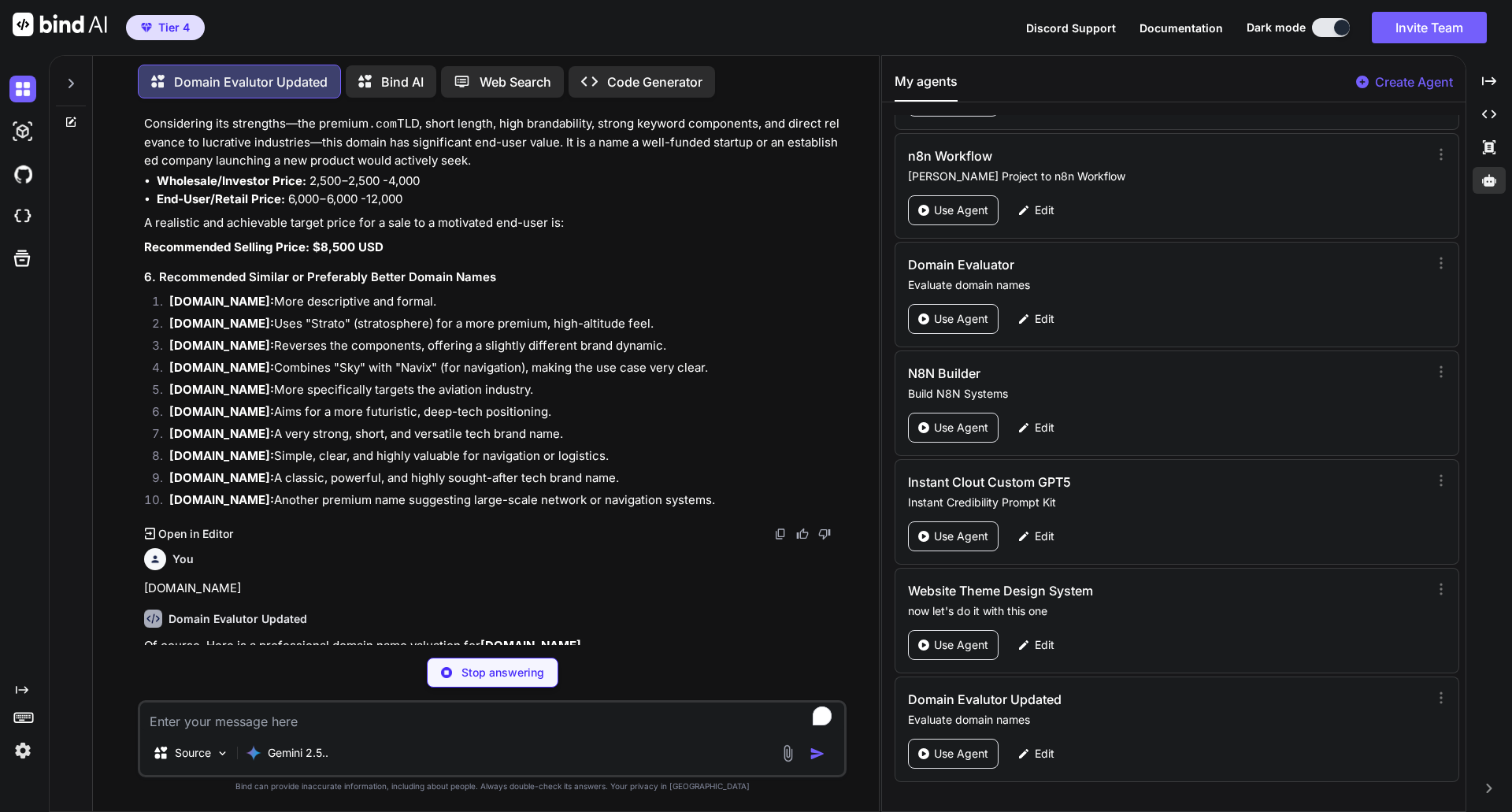
click at [589, 637] on p "Of course. Here is a professional domain name valuation for [DOMAIN_NAME] ." at bounding box center [494, 645] width 700 height 18
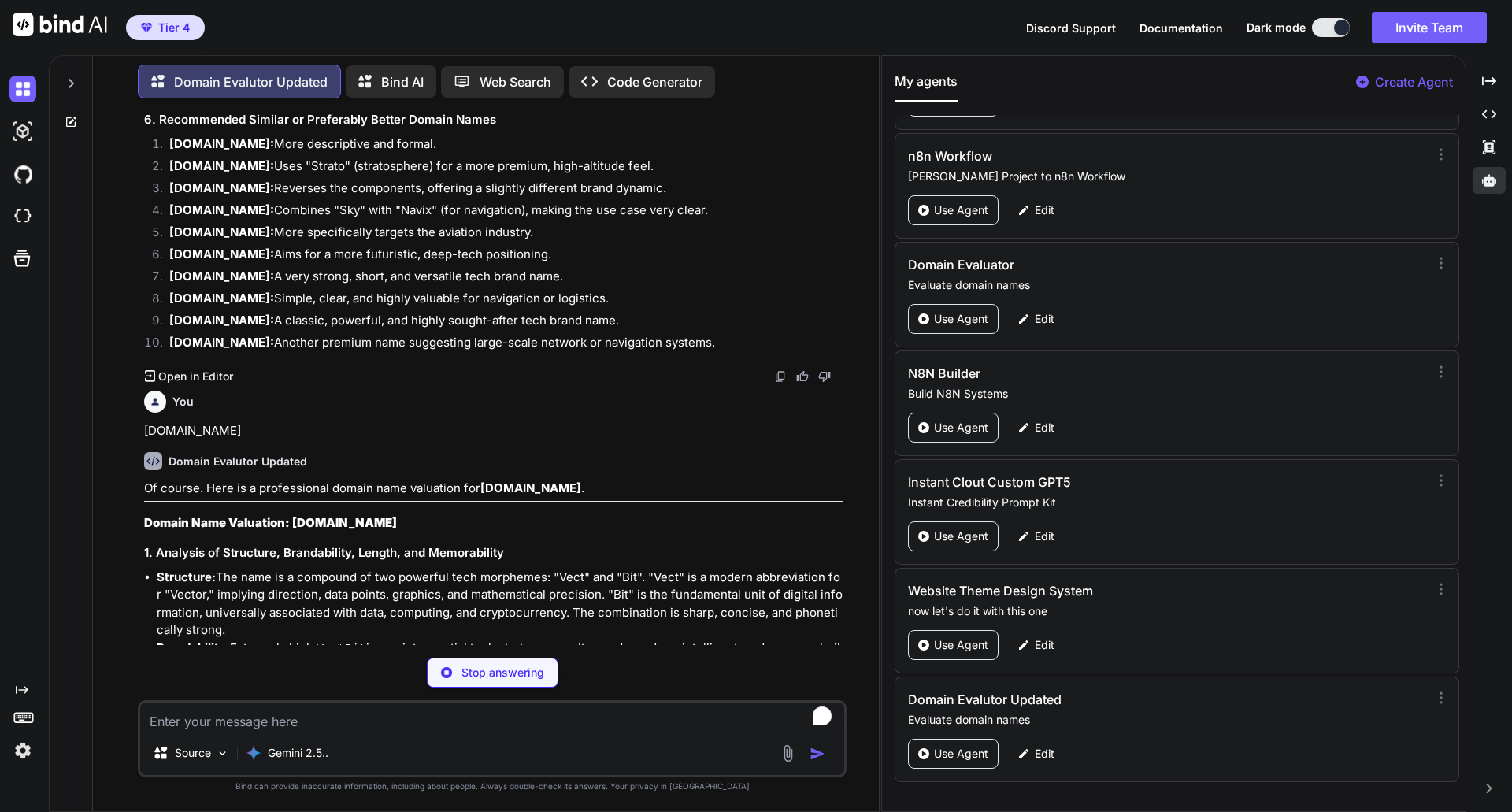
scroll to position [1085, 0]
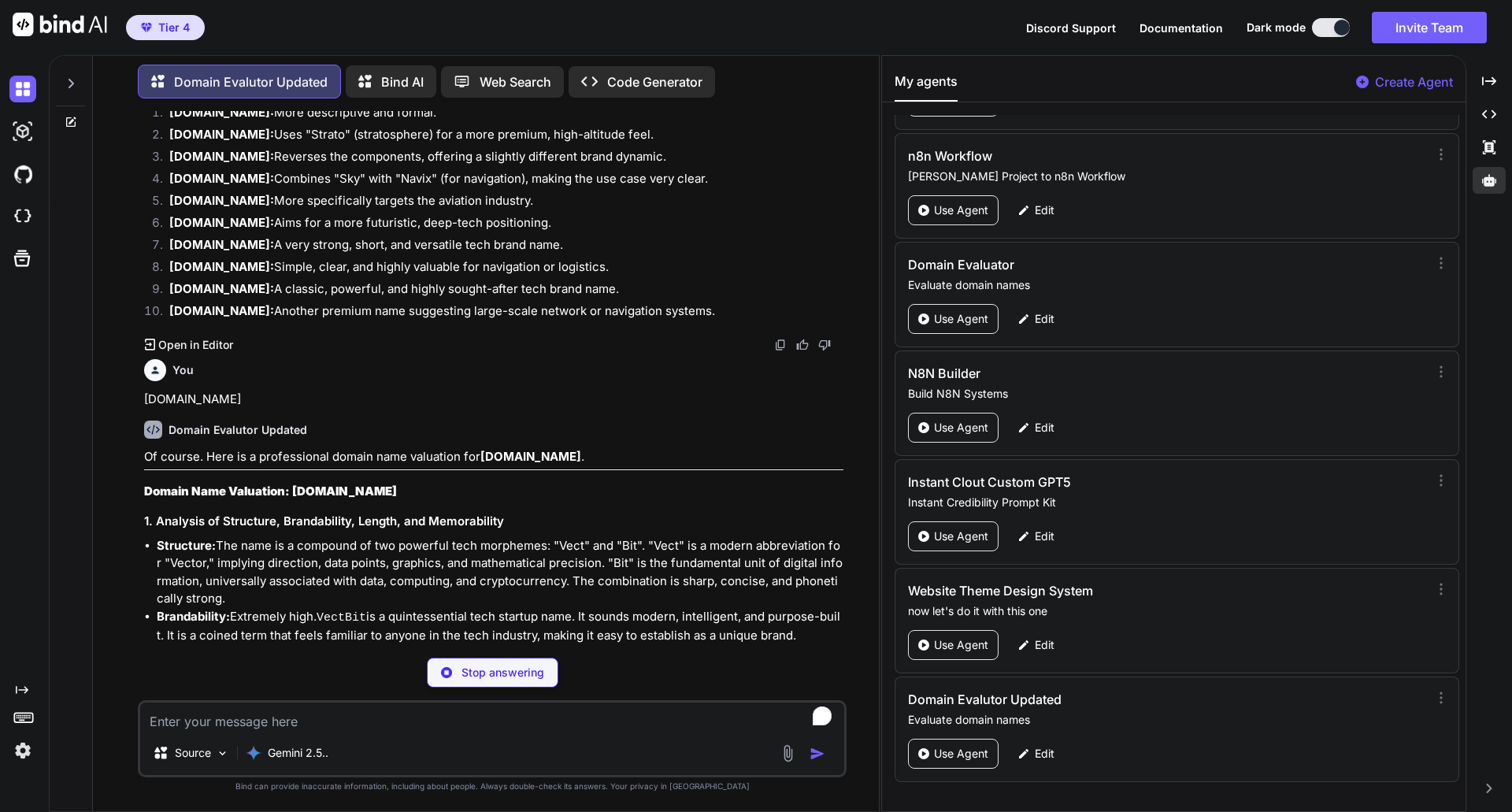
type textarea "x"
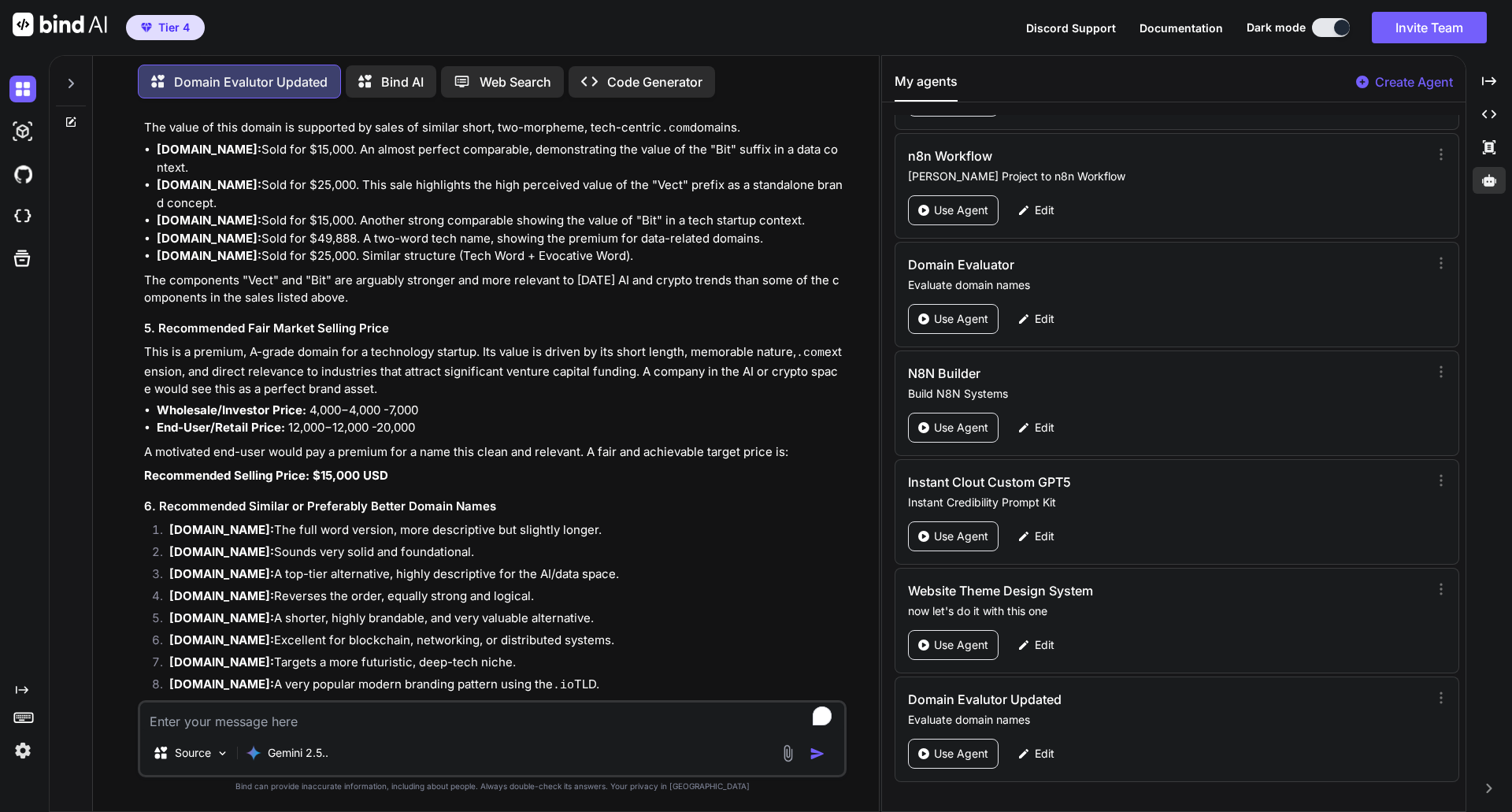
scroll to position [2064, 0]
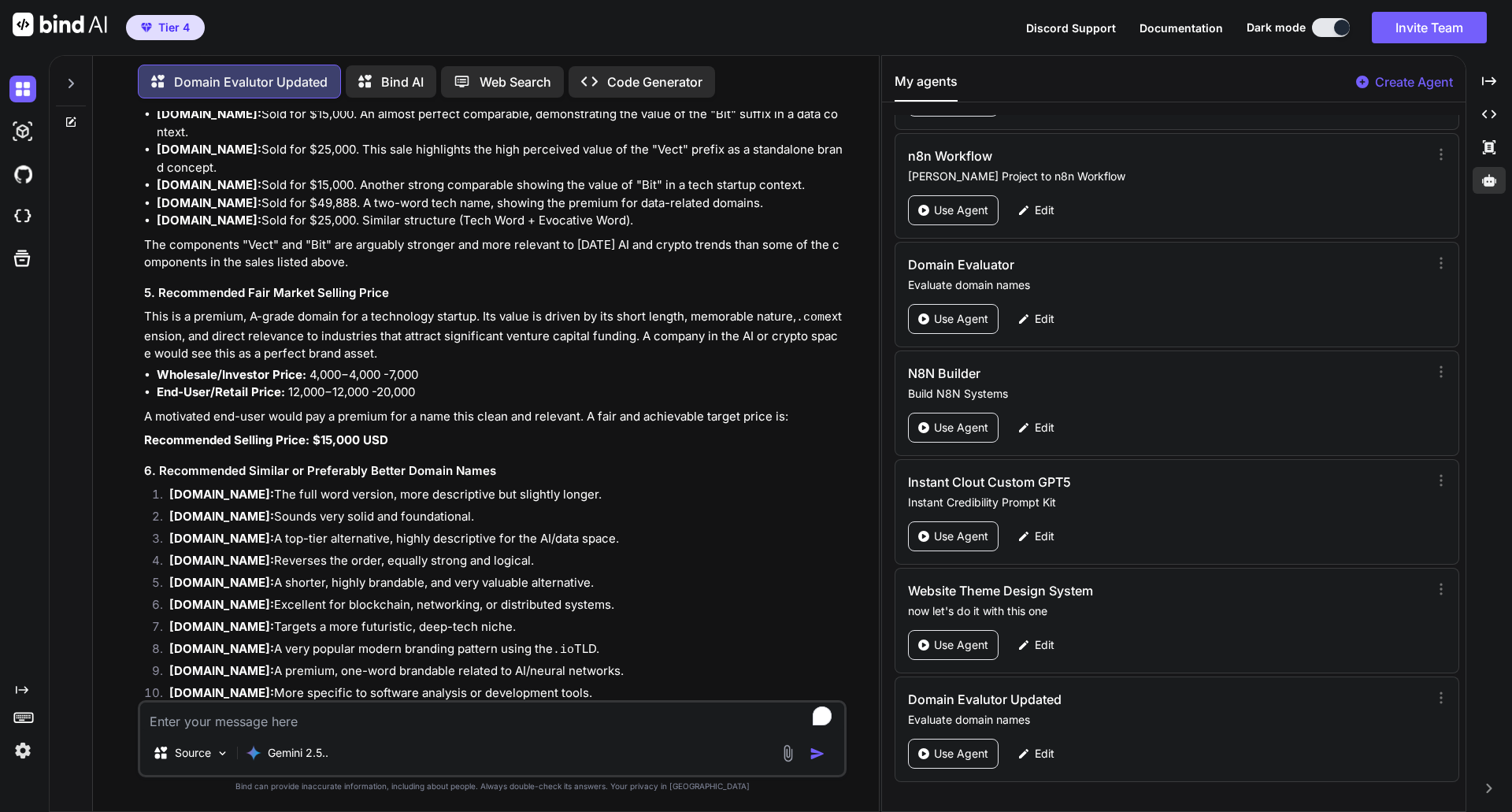
click at [505, 394] on div "Of course. Here is a professional domain name valuation for [DOMAIN_NAME] . Dom…" at bounding box center [494, 87] width 700 height 1238
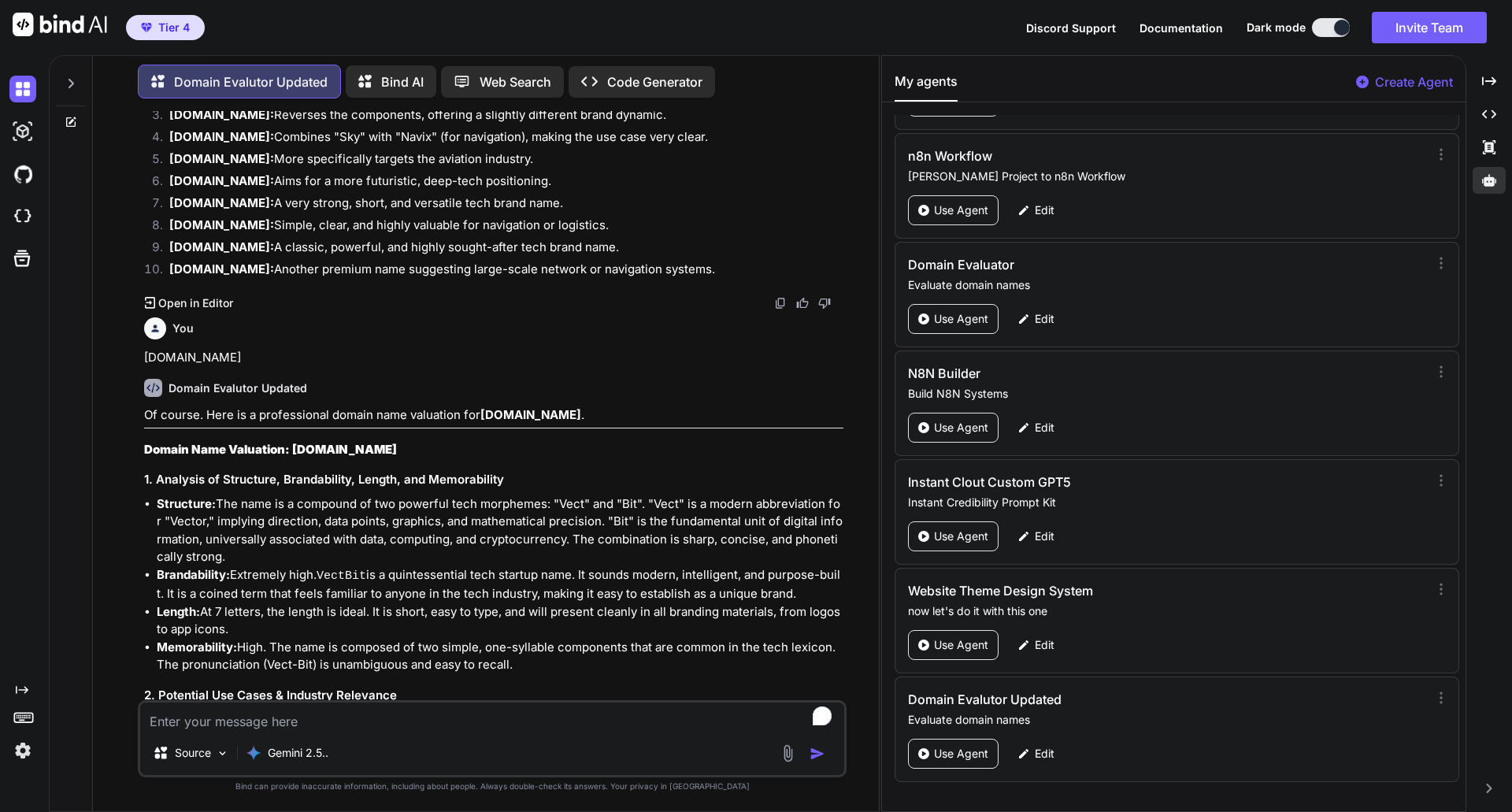
scroll to position [899, 0]
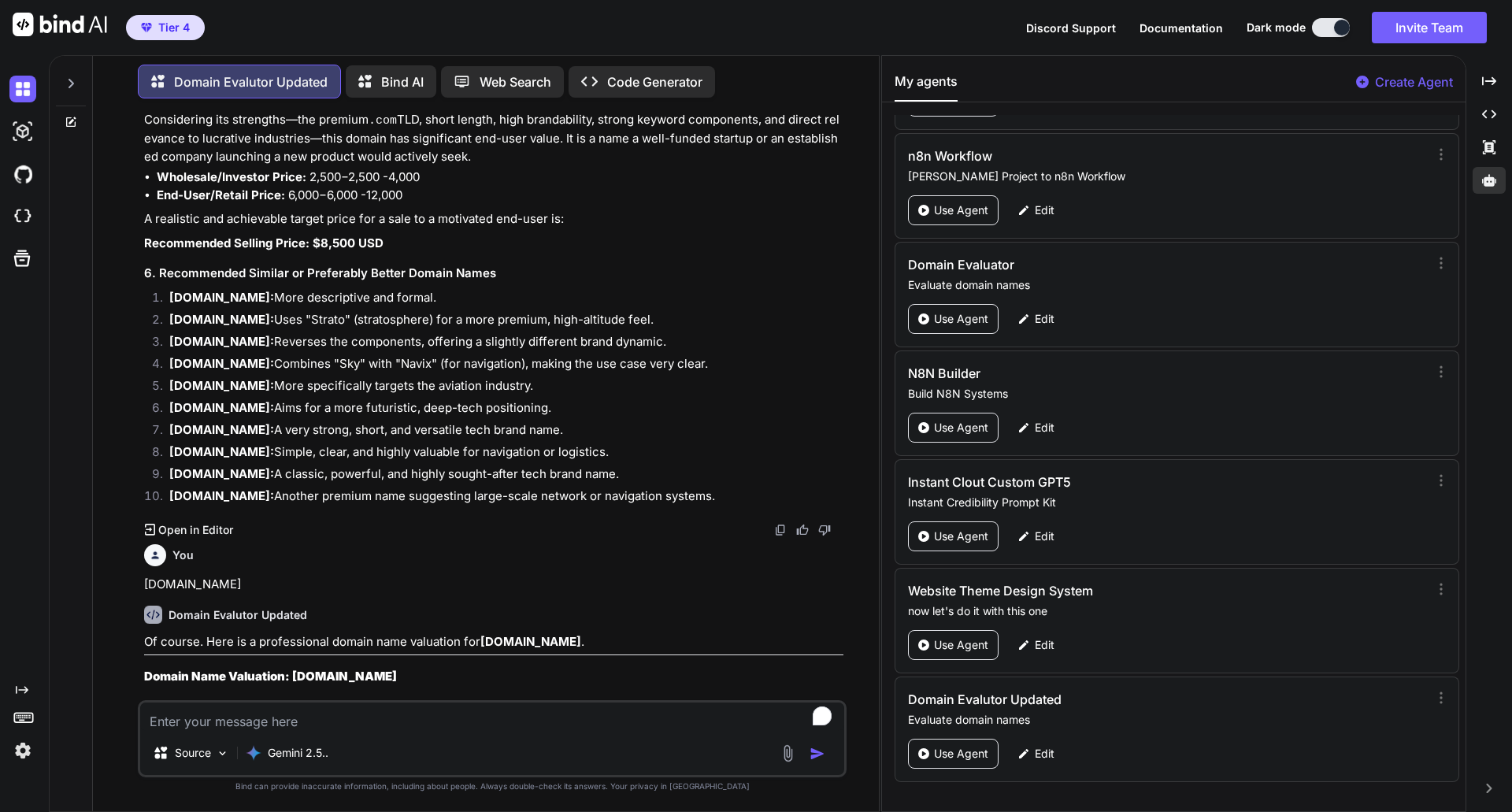
click at [259, 715] on textarea "To enrich screen reader interactions, please activate Accessibility in Grammarl…" at bounding box center [493, 716] width 704 height 28
type textarea "[DOMAIN_NAME]"
click at [817, 759] on img "button" at bounding box center [817, 753] width 16 height 16
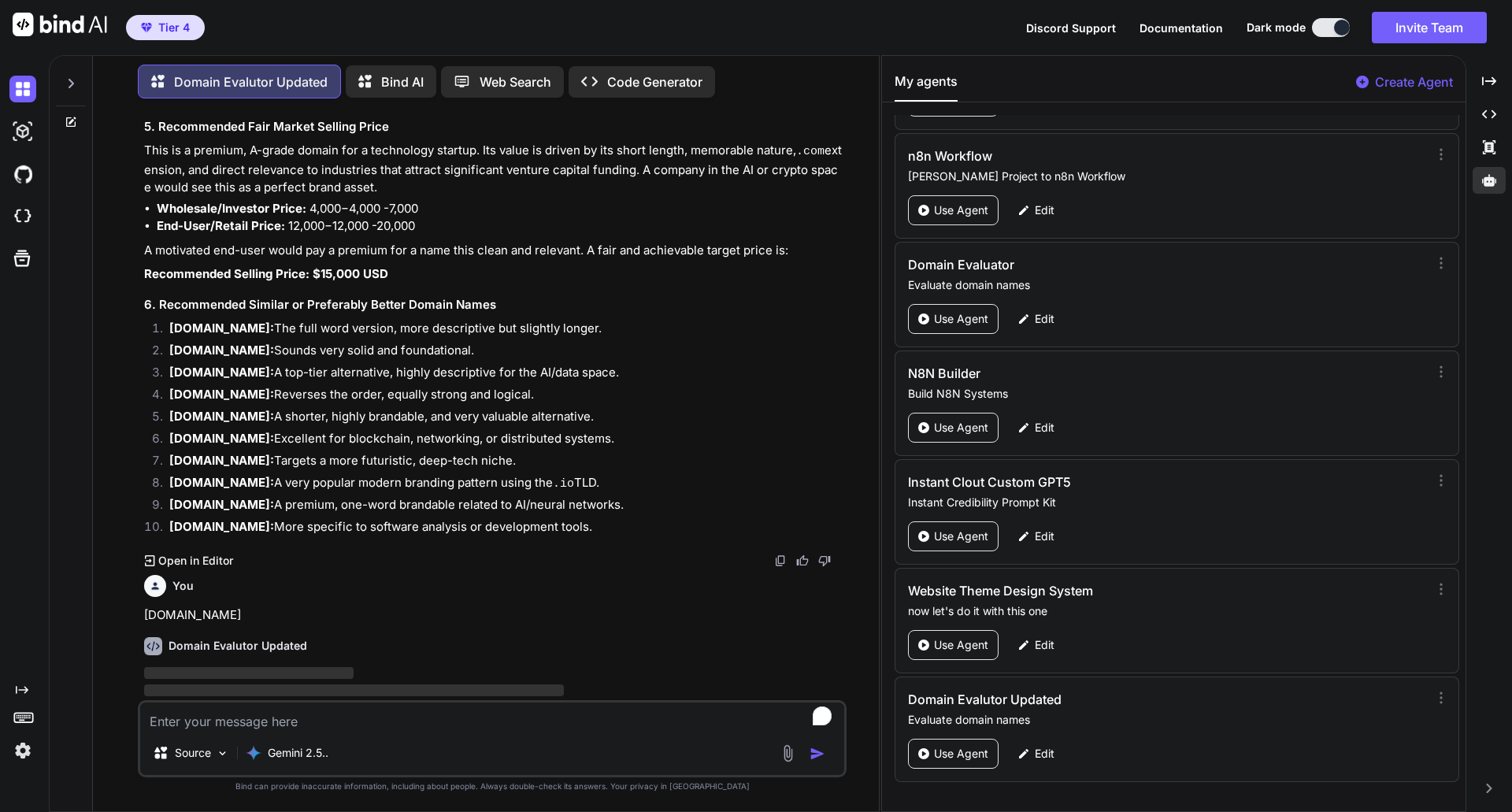
scroll to position [2231, 0]
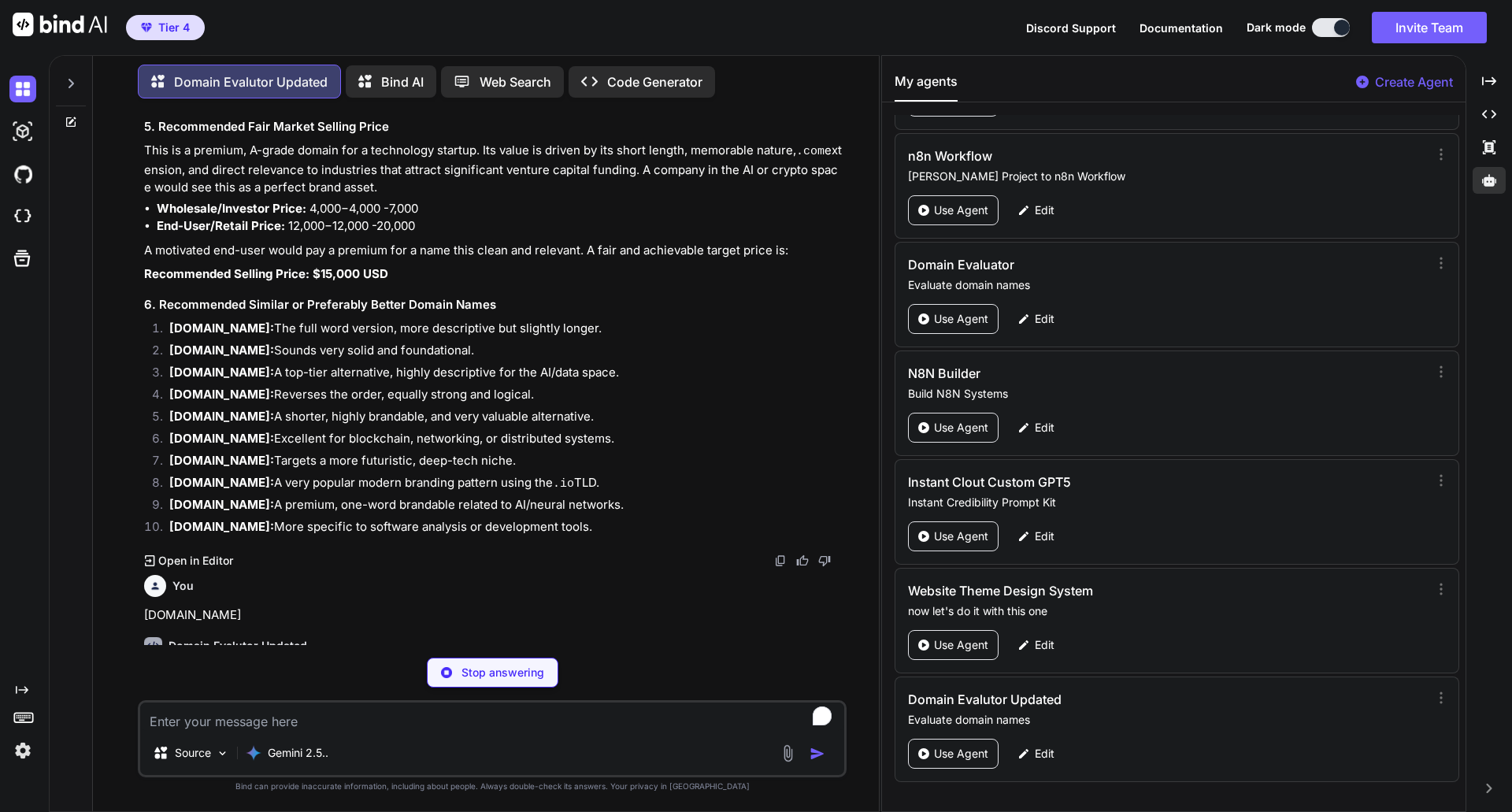
click at [626, 665] on p "Of course. Here is a professional domain name valuation for [DOMAIN_NAME] ." at bounding box center [494, 673] width 700 height 18
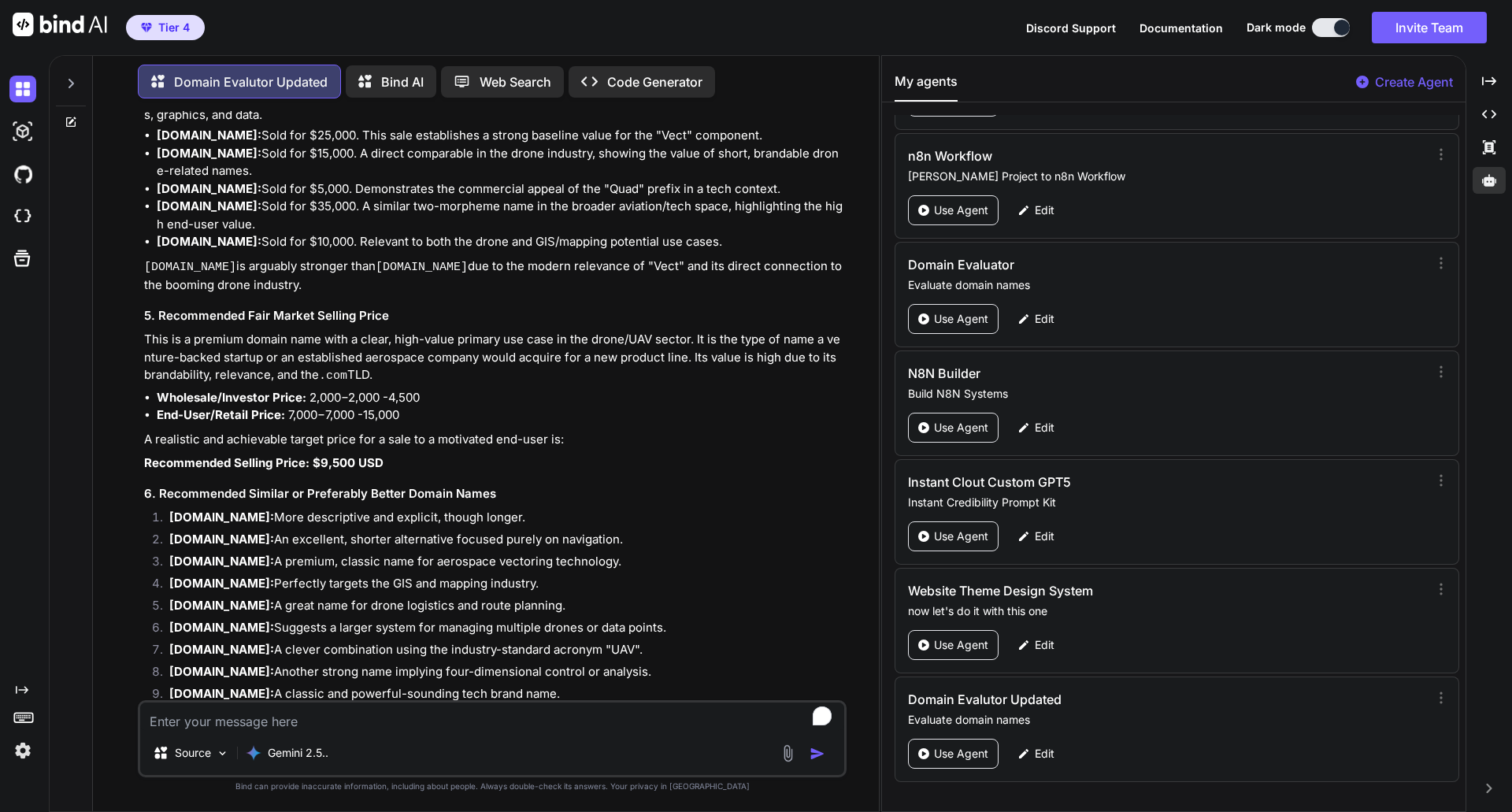
scroll to position [3459, 0]
